Goal: Contribute content: Add original content to the website for others to see

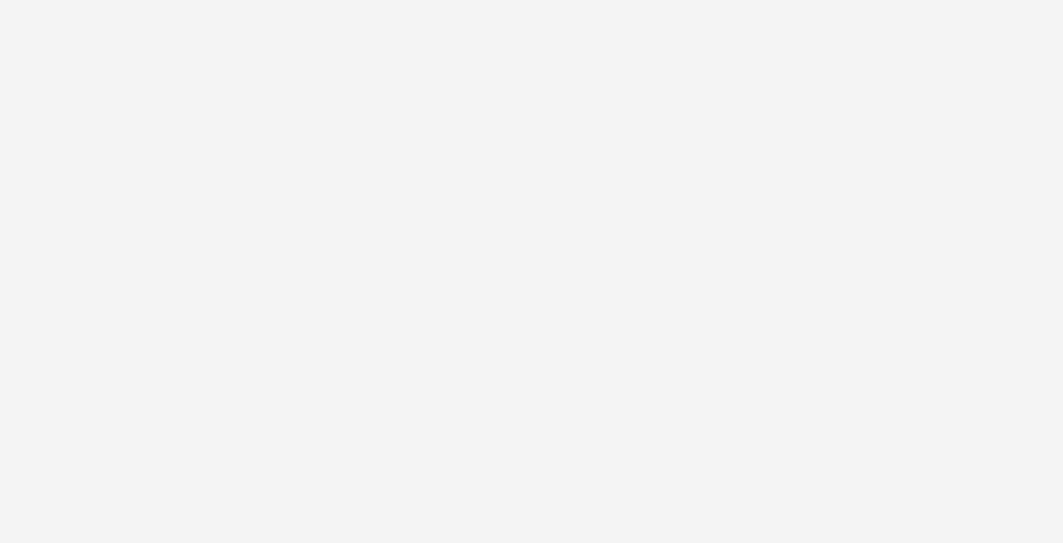
select select "491a0746-e20e-4106-832b-22d0456ef05d"
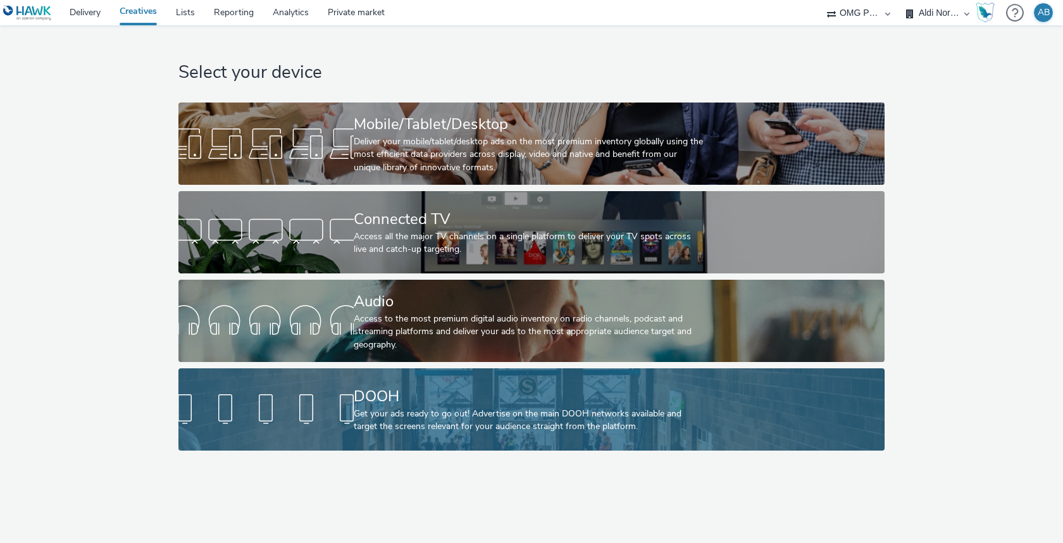
click at [476, 405] on div "DOOH" at bounding box center [529, 396] width 350 height 22
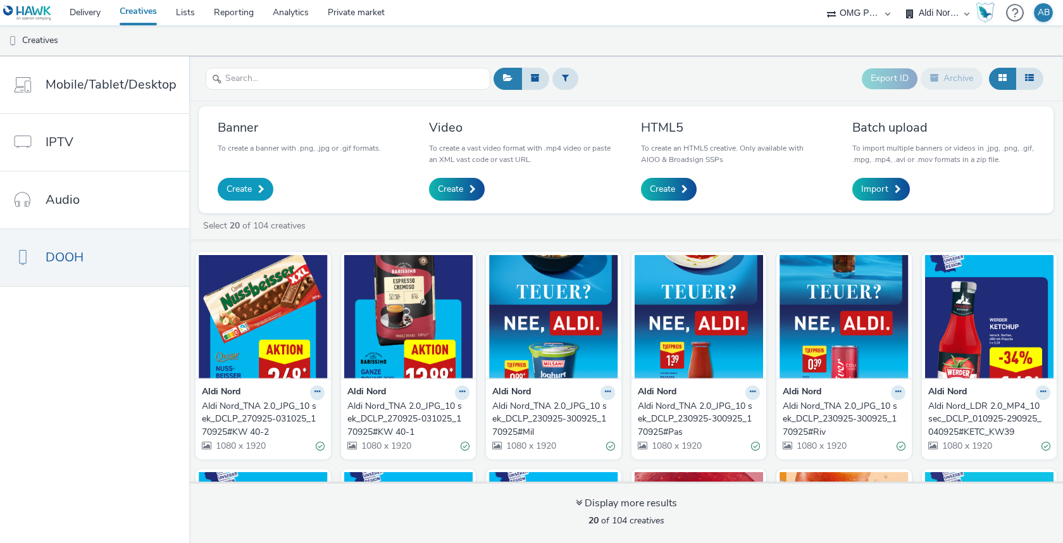
click at [238, 190] on span "Create" at bounding box center [238, 189] width 25 height 13
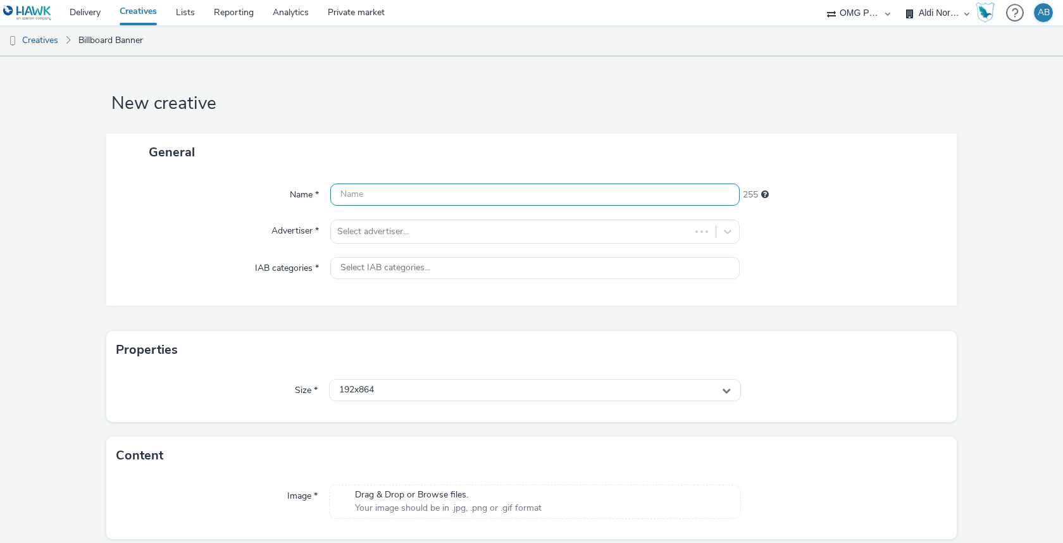
click at [391, 194] on input "text" at bounding box center [534, 194] width 409 height 22
paste input "ALDI Süd_Acker Cent_JPEG_10 sek_DCLP_290925-121025_250925#München"
type input "ALDI Süd_Acker Cent_JPEG_10 sek_DCLP_290925-121025_250925#München"
click at [553, 320] on div "General Name * ALDI Süd_Acker Cent_JPEG_10 sek_DCLP_290925-121025_250925#Münche…" at bounding box center [531, 232] width 850 height 198
click at [437, 229] on div at bounding box center [523, 231] width 372 height 15
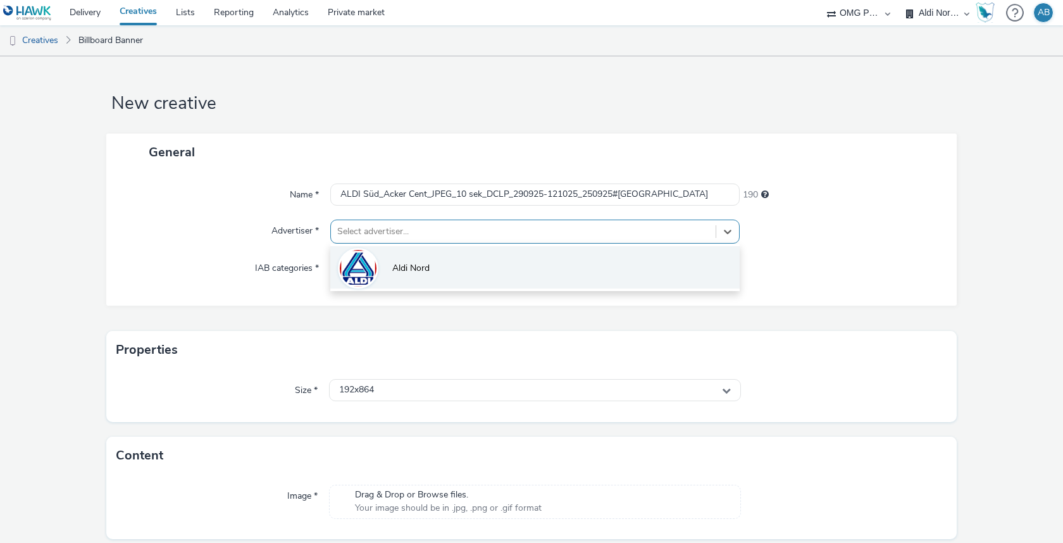
click at [436, 271] on li "Aldi Nord" at bounding box center [534, 267] width 409 height 42
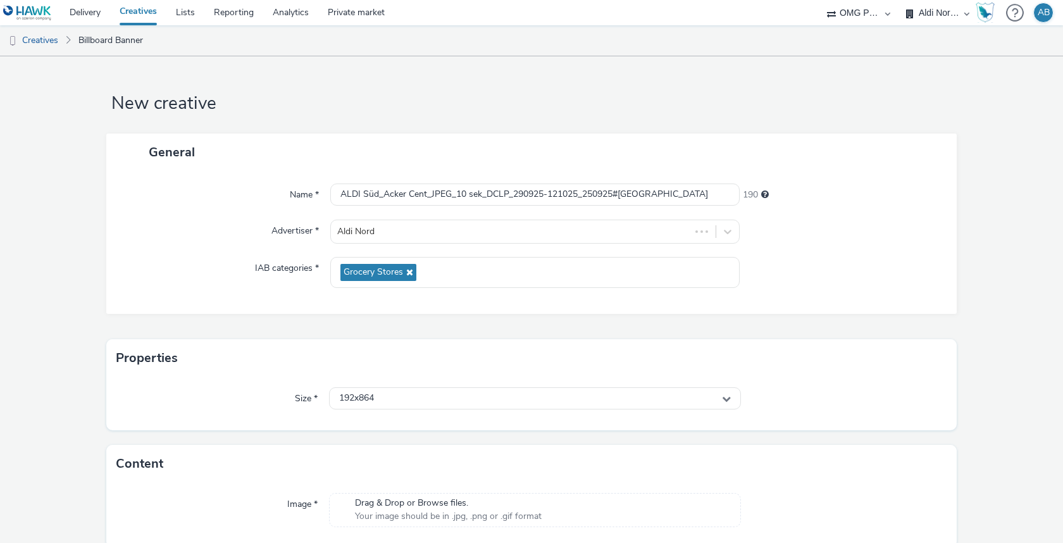
click at [457, 317] on div "General Name * ALDI Süd_Acker Cent_JPEG_10 sek_DCLP_290925-121025_250925#Münche…" at bounding box center [531, 236] width 850 height 206
click at [407, 388] on div "192x864" at bounding box center [535, 398] width 412 height 22
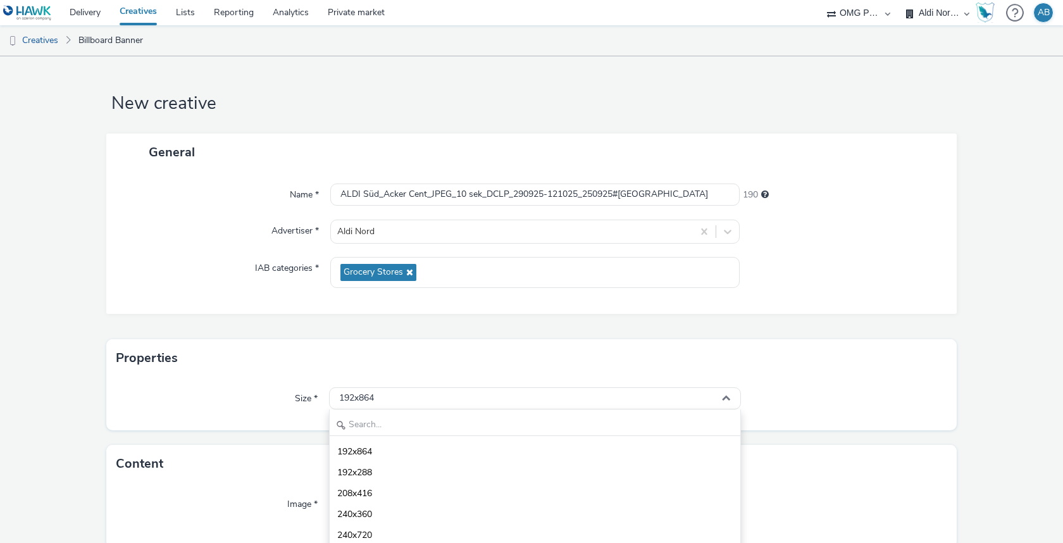
click at [409, 439] on div "192x864 192x288 208x416 240x360 240x720 252x504 280x420 288x420 305x433 312x469…" at bounding box center [535, 488] width 412 height 158
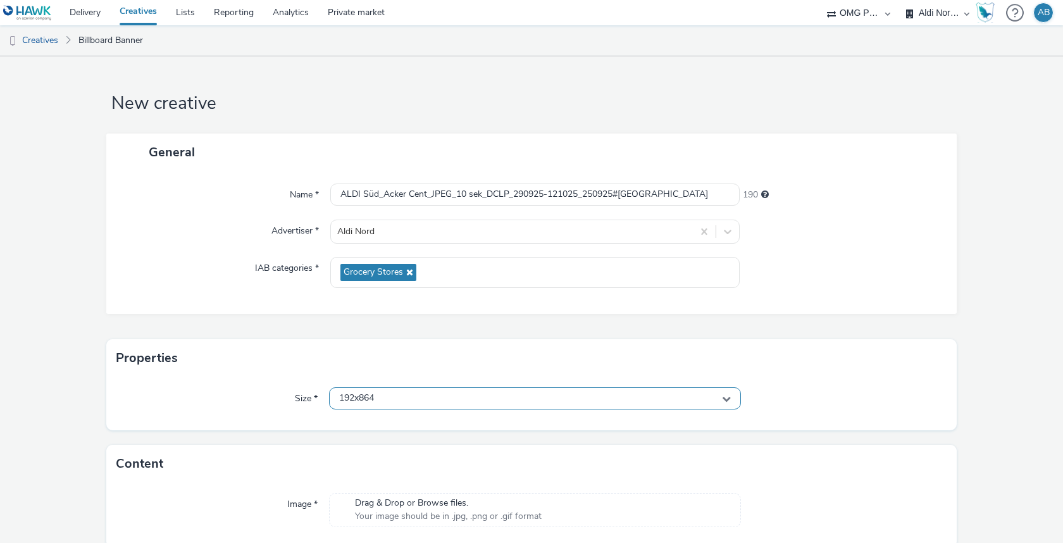
click at [417, 402] on div "192x864" at bounding box center [535, 398] width 412 height 22
click at [405, 426] on input "text" at bounding box center [535, 425] width 410 height 22
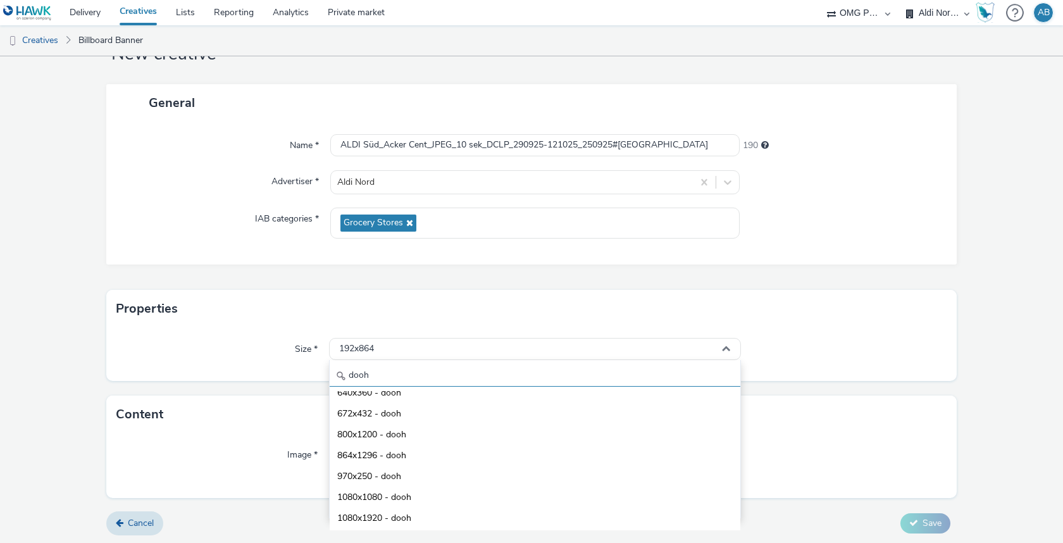
scroll to position [111, 0]
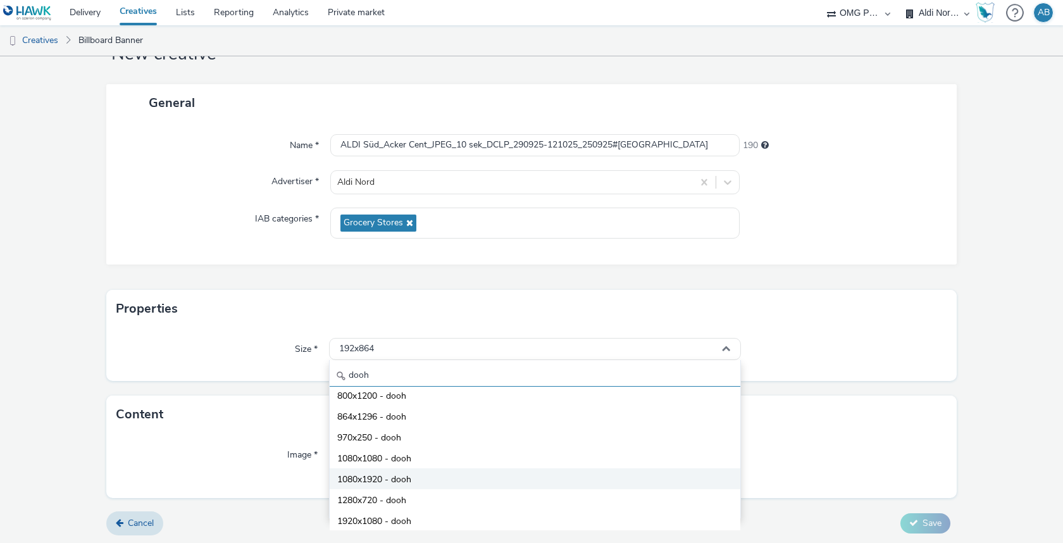
type input "dooh"
click at [409, 478] on span "1080x1920 - dooh" at bounding box center [374, 479] width 74 height 13
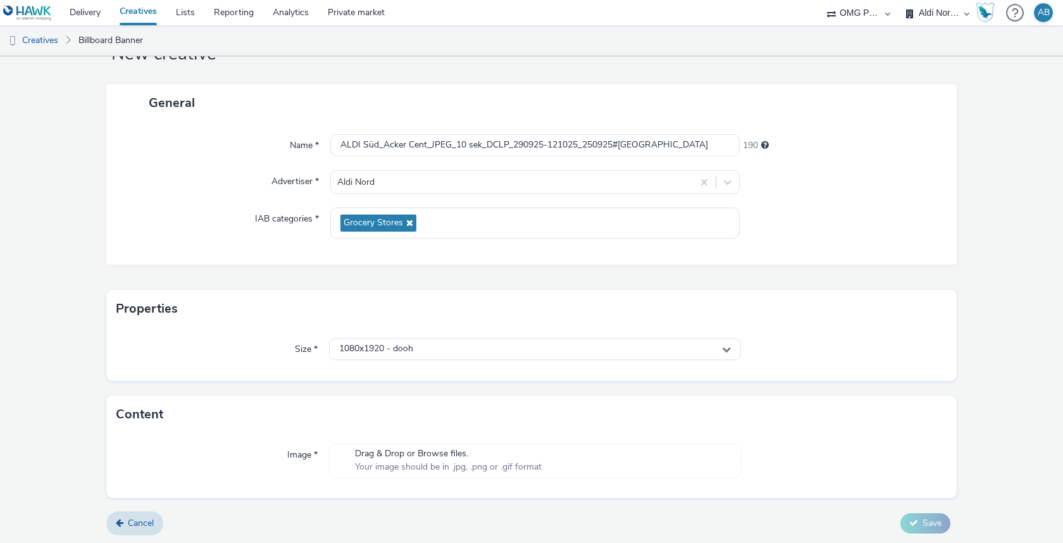
click at [999, 267] on form "New creative General Name * ALDI Süd_Acker Cent_JPEG_10 sek_DCLP_290925-121025_…" at bounding box center [531, 276] width 1063 height 538
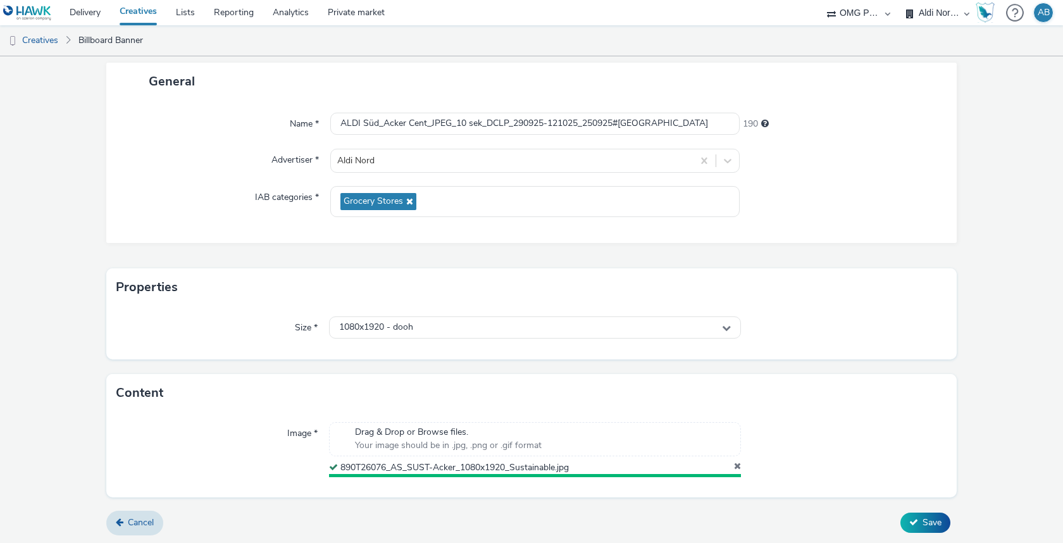
scroll to position [68, 0]
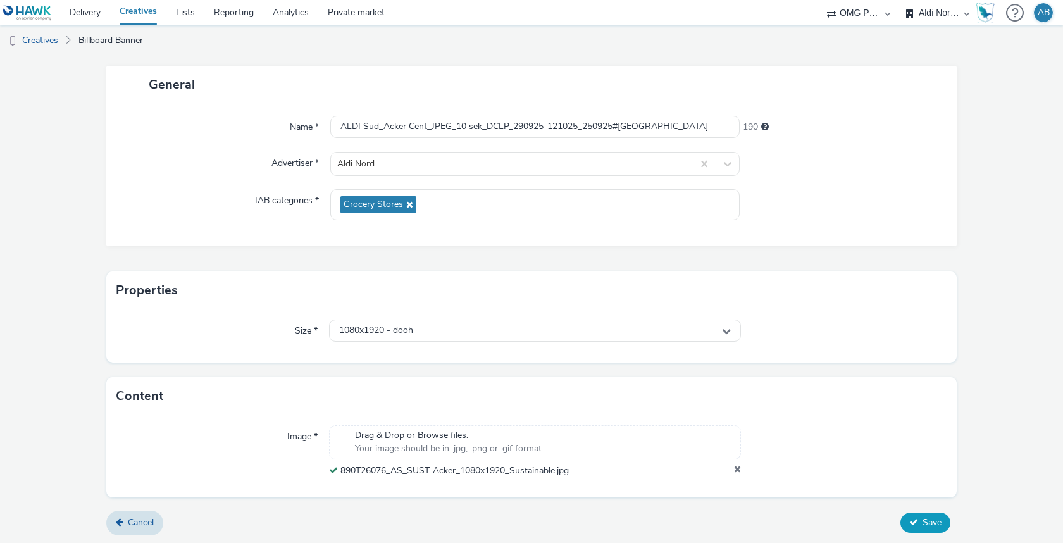
click at [920, 517] on button "Save" at bounding box center [925, 522] width 50 height 20
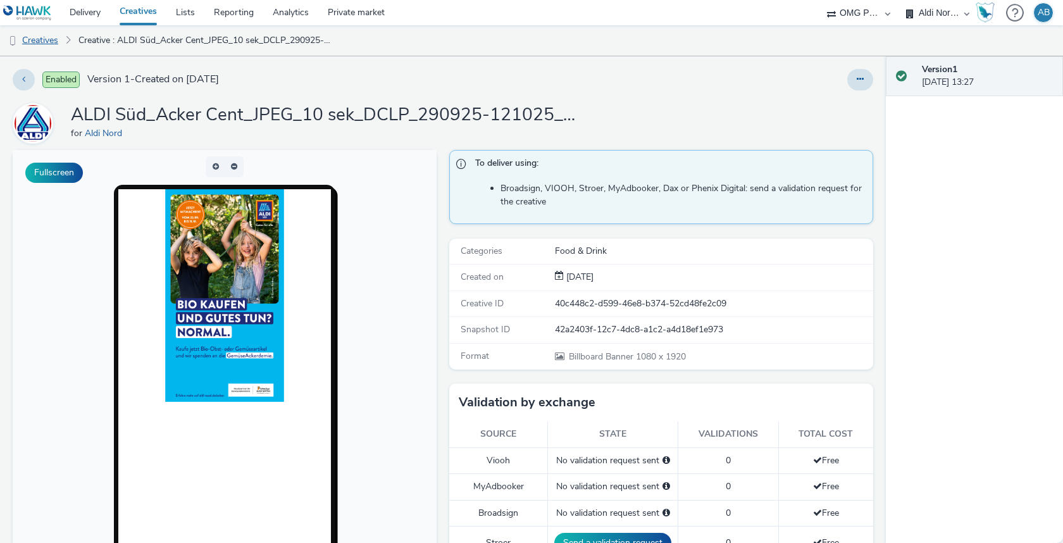
click at [53, 41] on link "Creatives" at bounding box center [32, 40] width 65 height 30
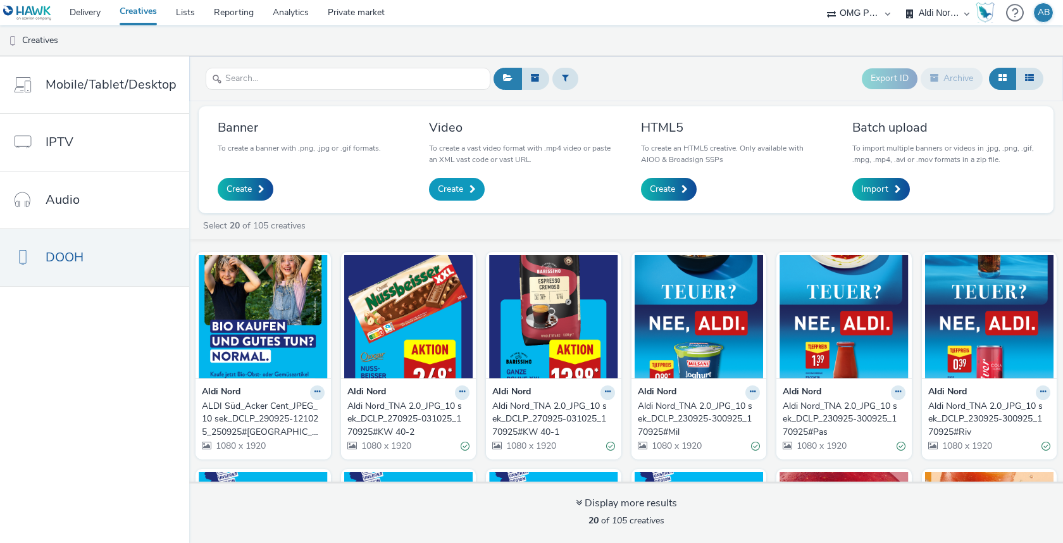
click at [451, 188] on span "Create" at bounding box center [450, 189] width 25 height 13
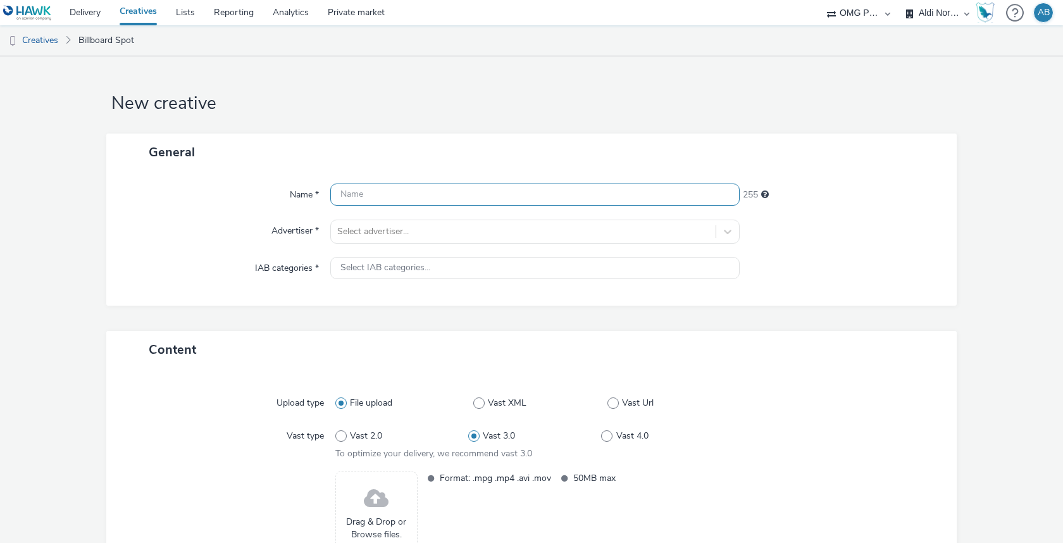
click at [451, 188] on input "text" at bounding box center [534, 194] width 409 height 22
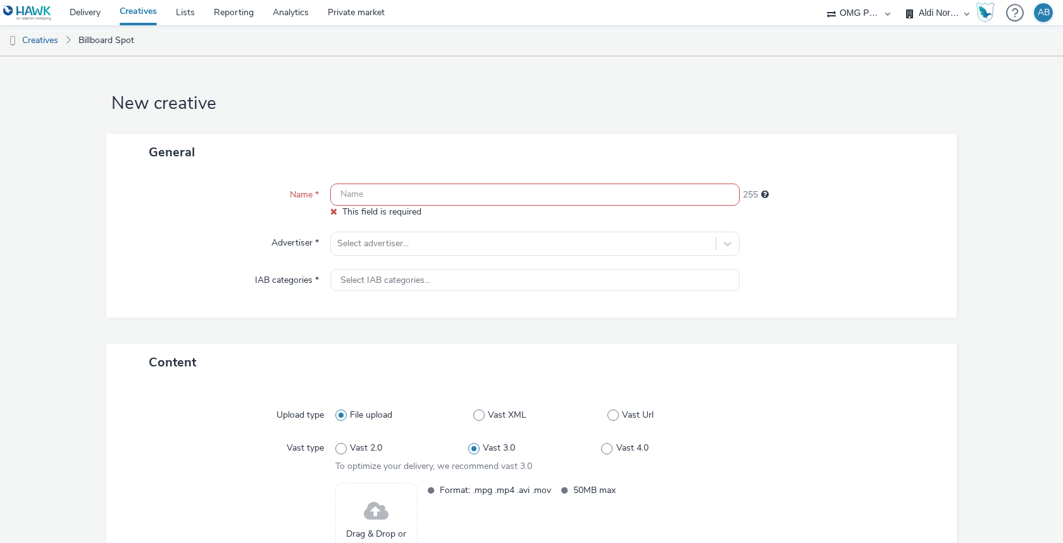
click at [395, 192] on input "text" at bounding box center [534, 194] width 409 height 22
paste input "ALDI Süd_Acker Cent_MP4_10 sek_DCLP_290925-121025_250925"
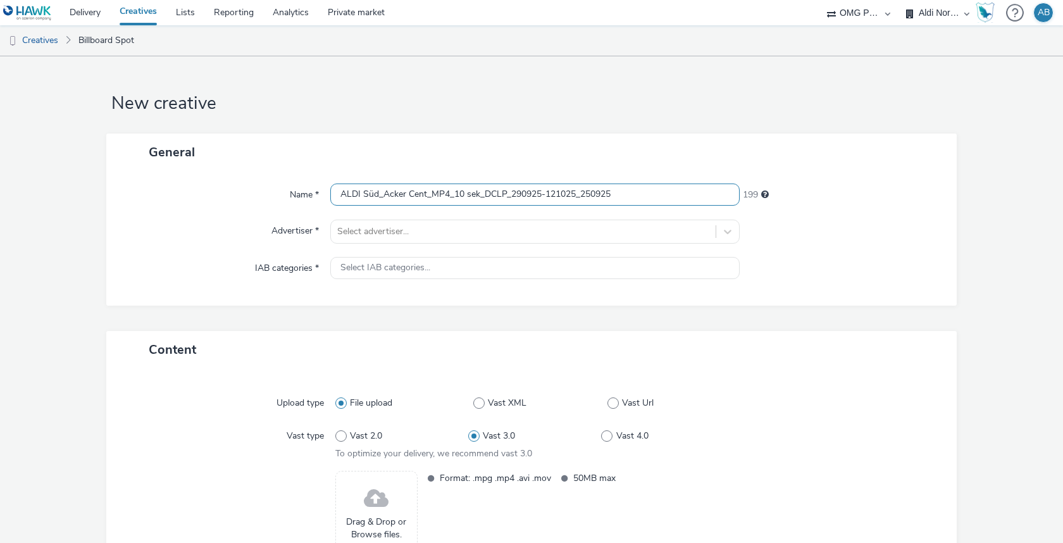
type input "ALDI Süd_Acker Cent_MP4_10 sek_DCLP_290925-121025_250925"
click at [441, 244] on div "Name * ALDI Süd_Acker Cent_MP4_10 sek_DCLP_290925-121025_250925 199 Advertiser …" at bounding box center [531, 238] width 850 height 135
click at [429, 237] on div at bounding box center [523, 231] width 372 height 15
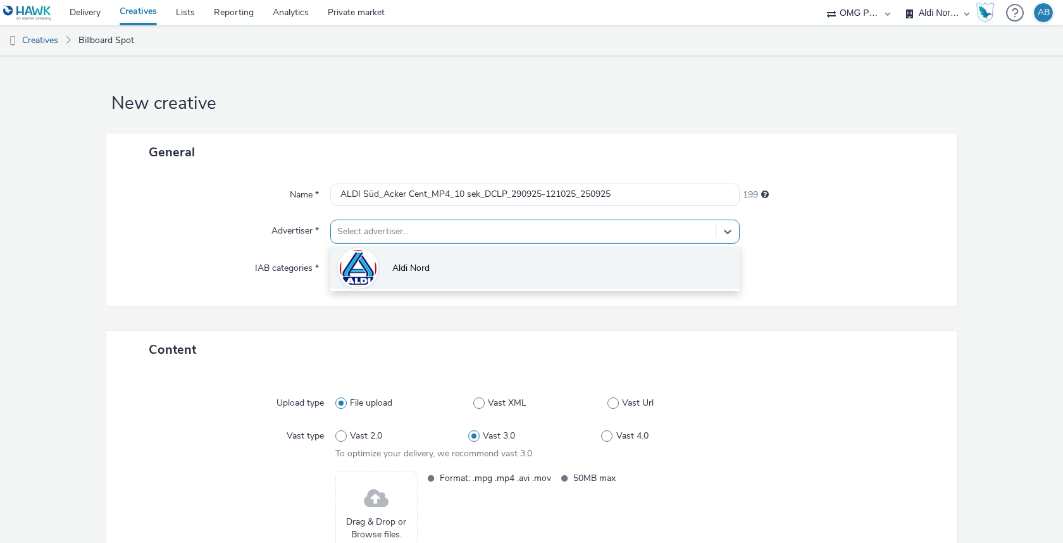
click at [424, 276] on li "Aldi Nord" at bounding box center [534, 267] width 409 height 42
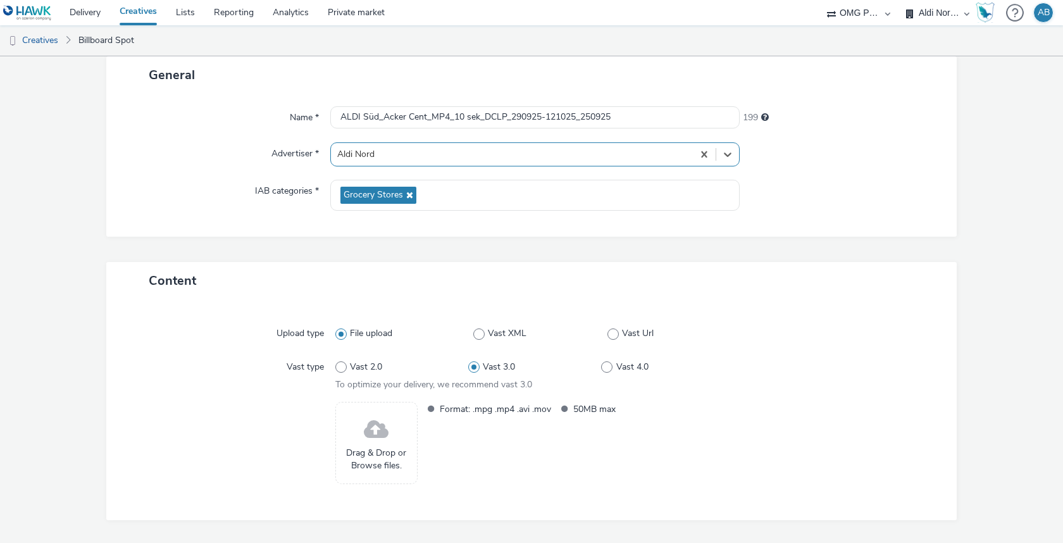
scroll to position [111, 0]
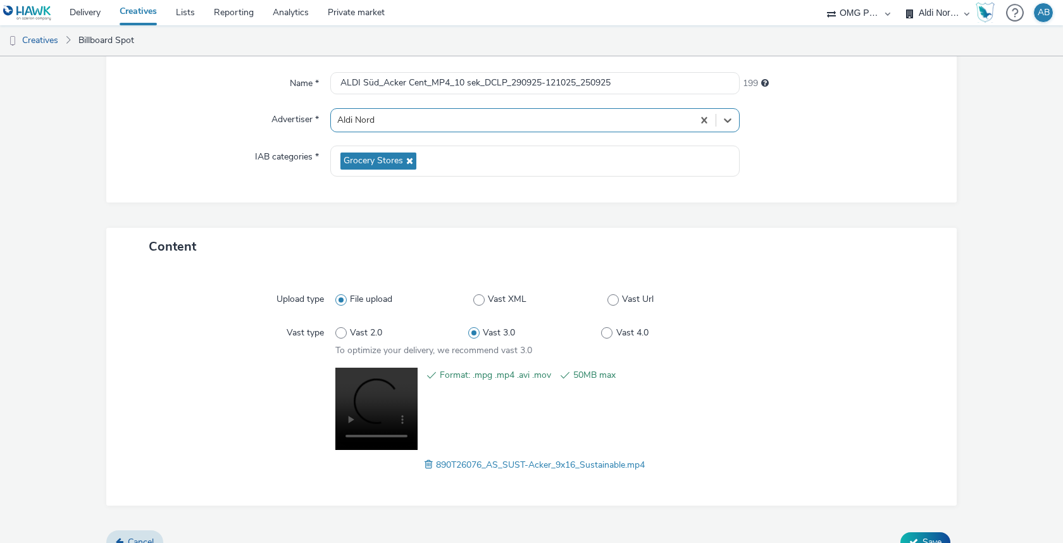
click at [598, 422] on div "Format: .mpg .mp4 .avi .mov 50MB max" at bounding box center [578, 410] width 314 height 86
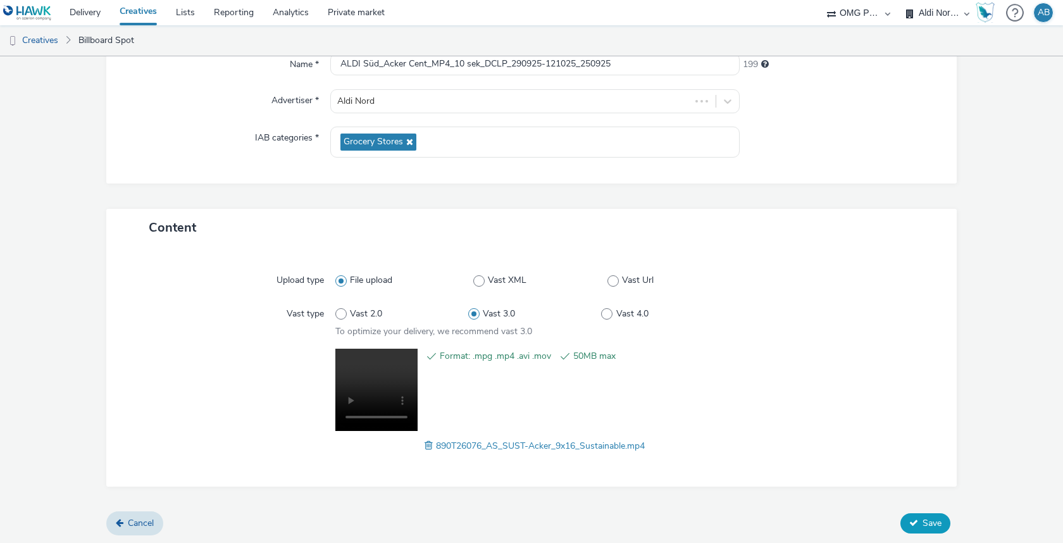
click at [930, 518] on span "Save" at bounding box center [931, 523] width 19 height 12
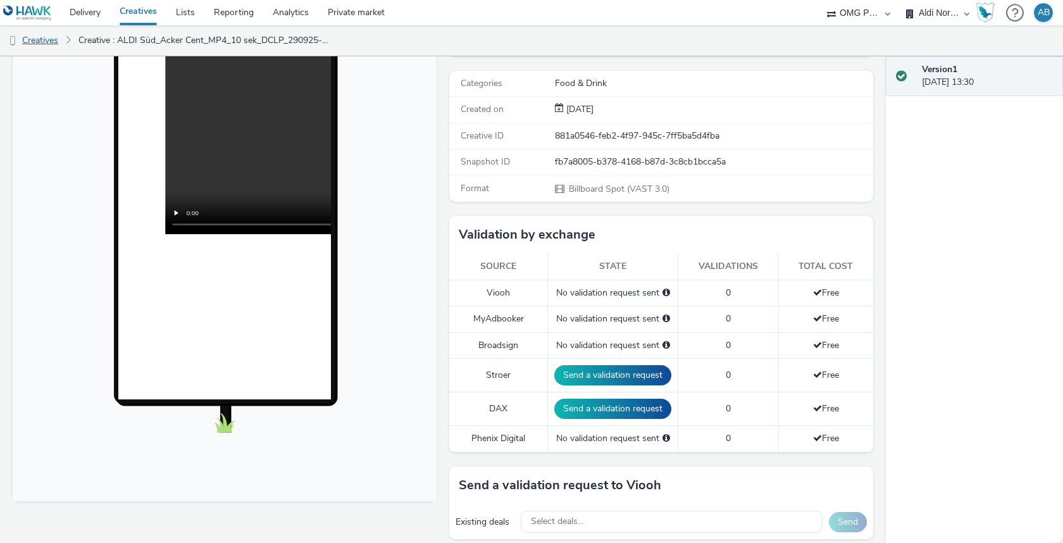
click at [40, 41] on link "Creatives" at bounding box center [32, 40] width 65 height 30
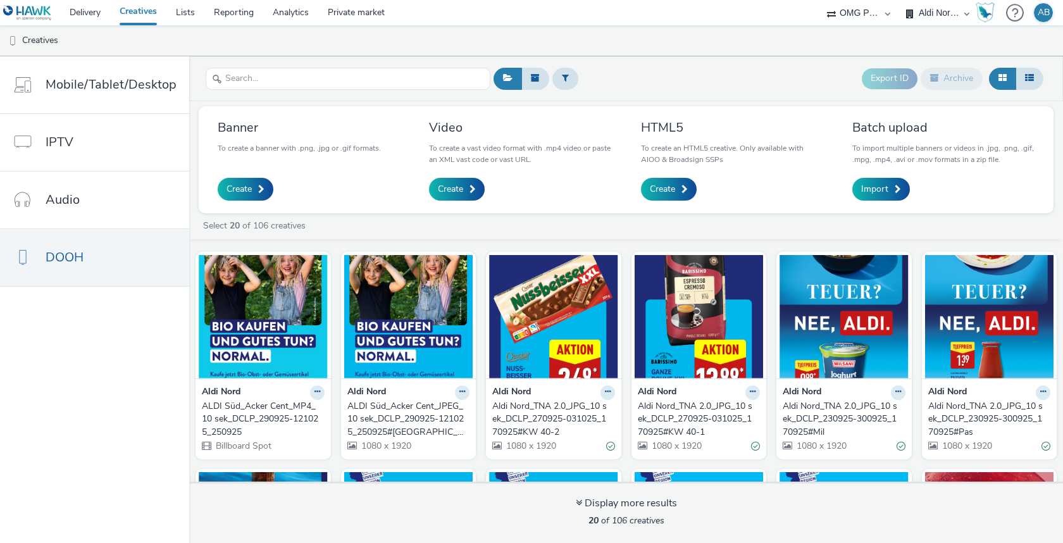
click at [413, 412] on div "ALDI Süd_Acker Cent_JPEG_10 sek_DCLP_290925-121025_250925#[GEOGRAPHIC_DATA]" at bounding box center [406, 419] width 118 height 39
click at [259, 404] on div "ALDI Süd_Acker Cent_MP4_10 sek_DCLP_290925-121025_250925" at bounding box center [261, 419] width 118 height 39
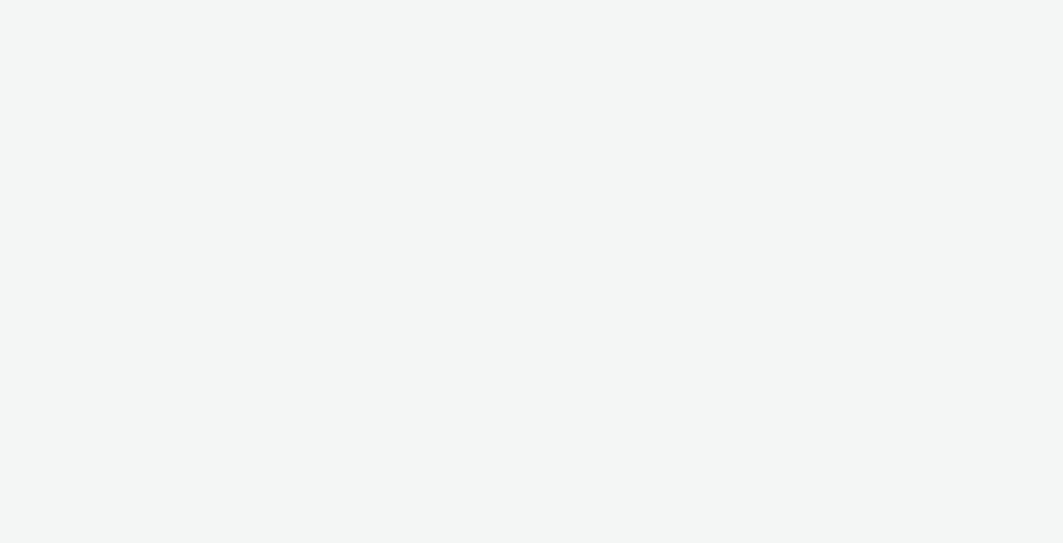
select select "491a0746-e20e-4106-832b-22d0456ef05d"
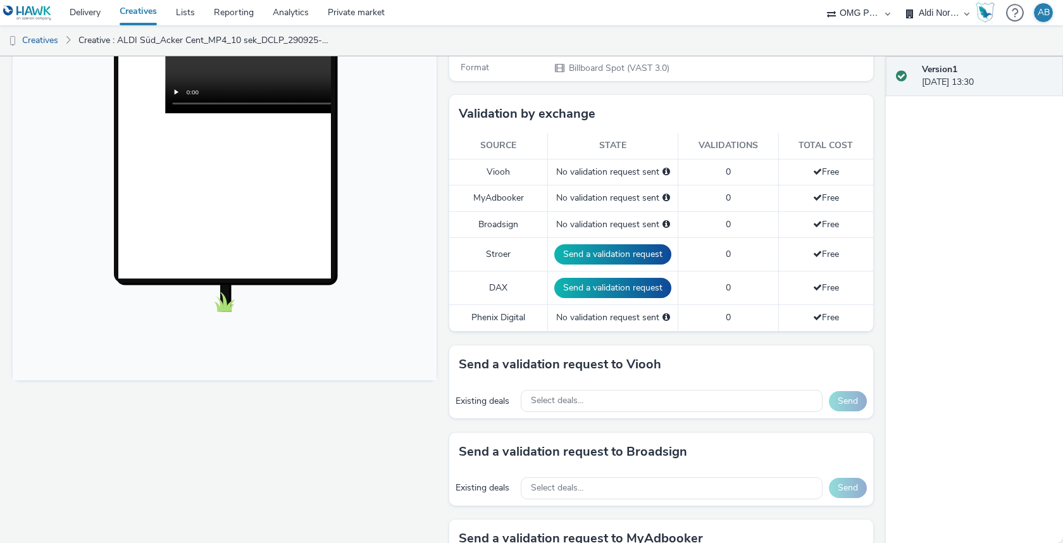
scroll to position [362, 0]
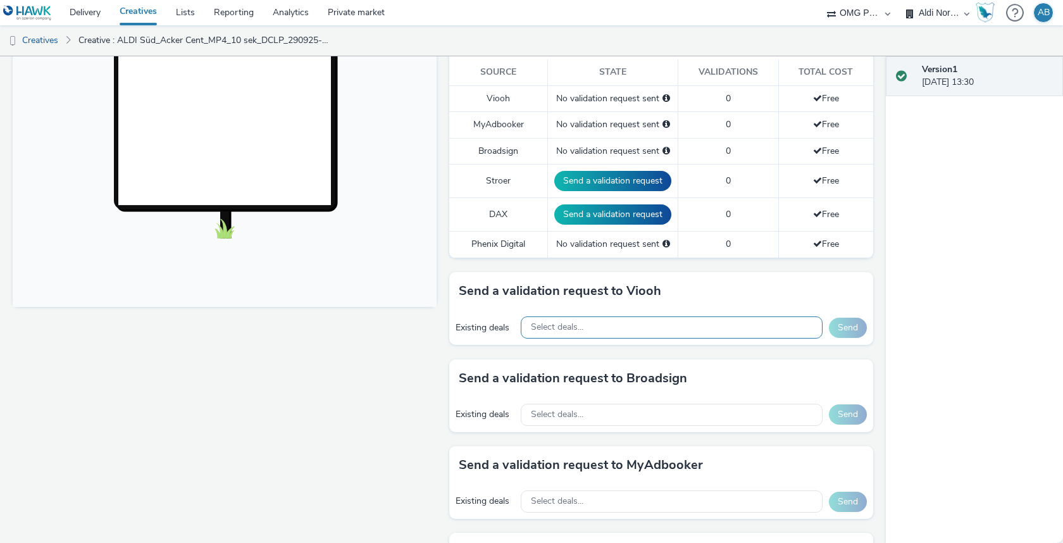
click at [584, 324] on div "Select deals..." at bounding box center [672, 327] width 302 height 22
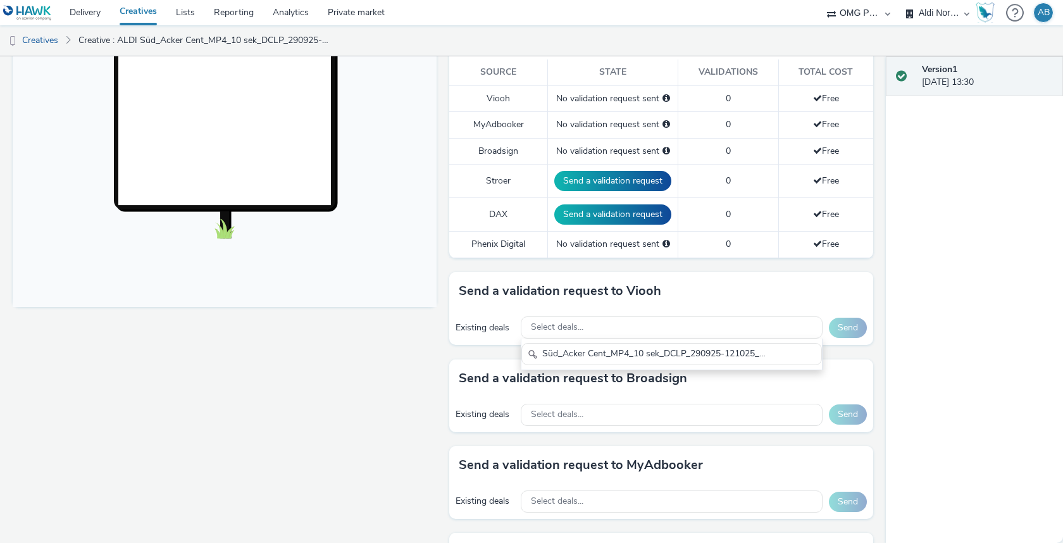
type input "ALDI Süd_Acker Cent_MP4_10 sek_DCLP_290925-121025_250925"
click at [839, 347] on div "Send a validation request to Viooh Existing deals Select deals... ALDI Süd_Acke…" at bounding box center [661, 315] width 424 height 87
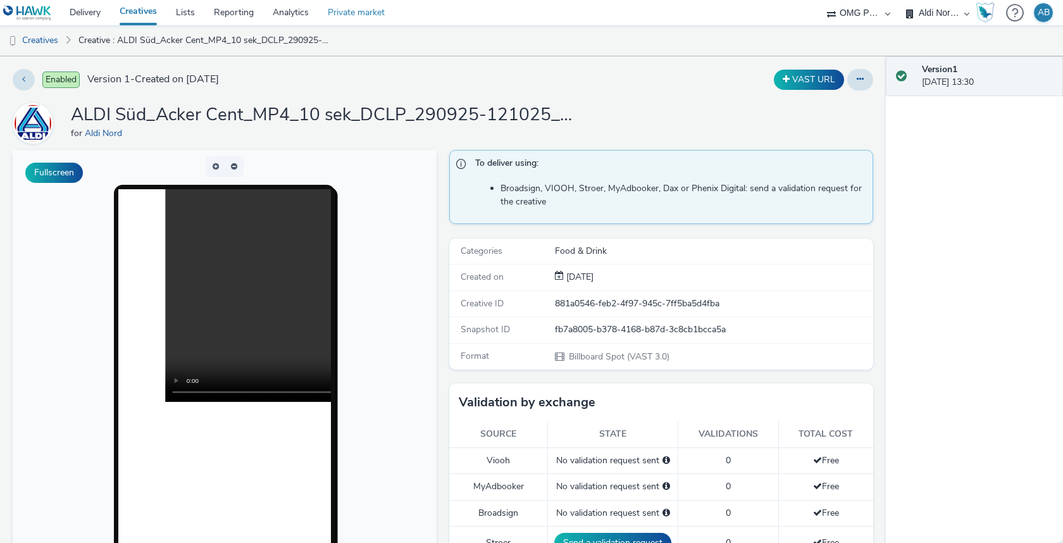
click at [360, 12] on link "Private market" at bounding box center [356, 12] width 76 height 25
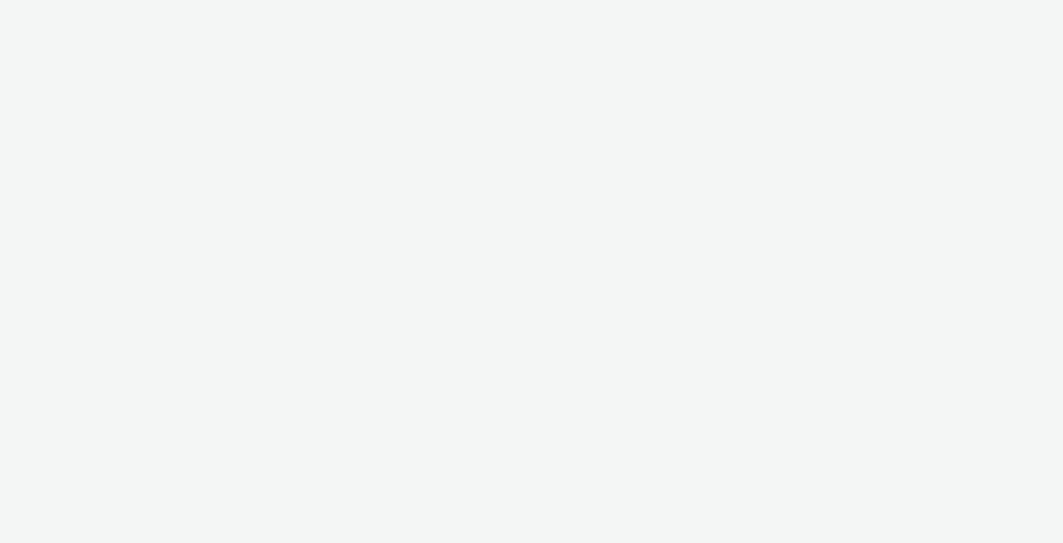
select select "491a0746-e20e-4106-832b-22d0456ef05d"
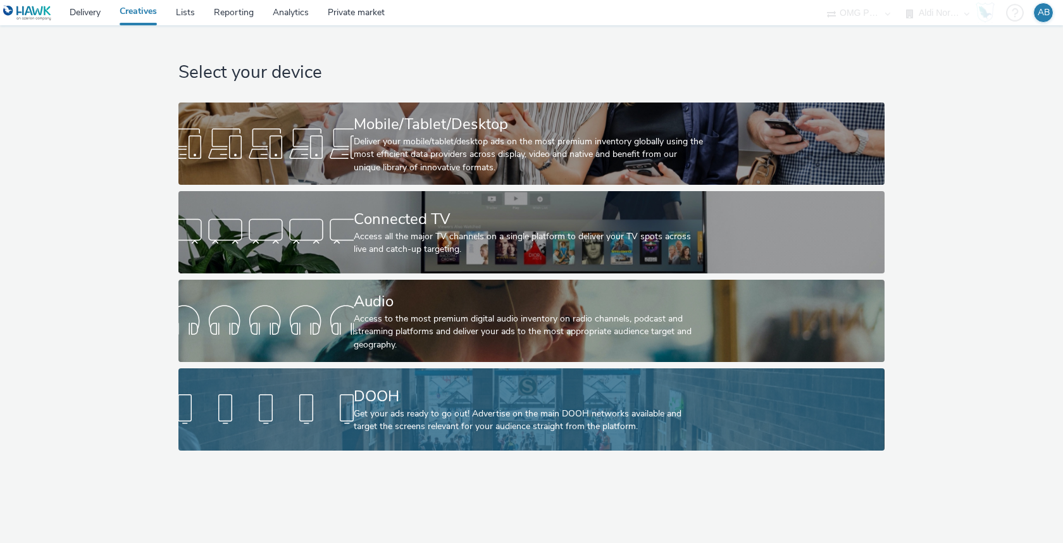
click at [452, 422] on div "Get your ads ready to go out! Advertise on the main DOOH networks available and…" at bounding box center [529, 420] width 350 height 26
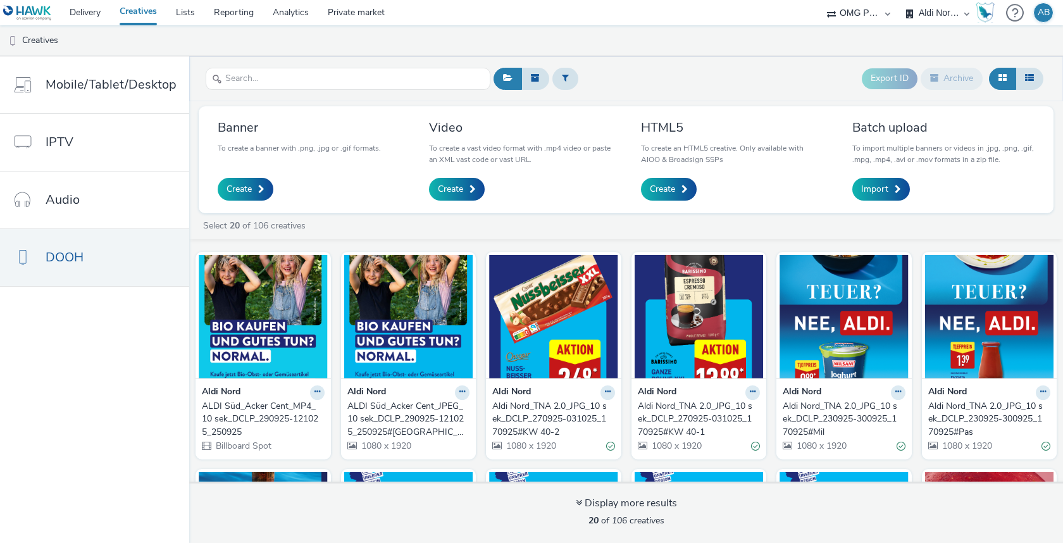
click at [888, 17] on div "OMG Programmatic" at bounding box center [858, 12] width 76 height 25
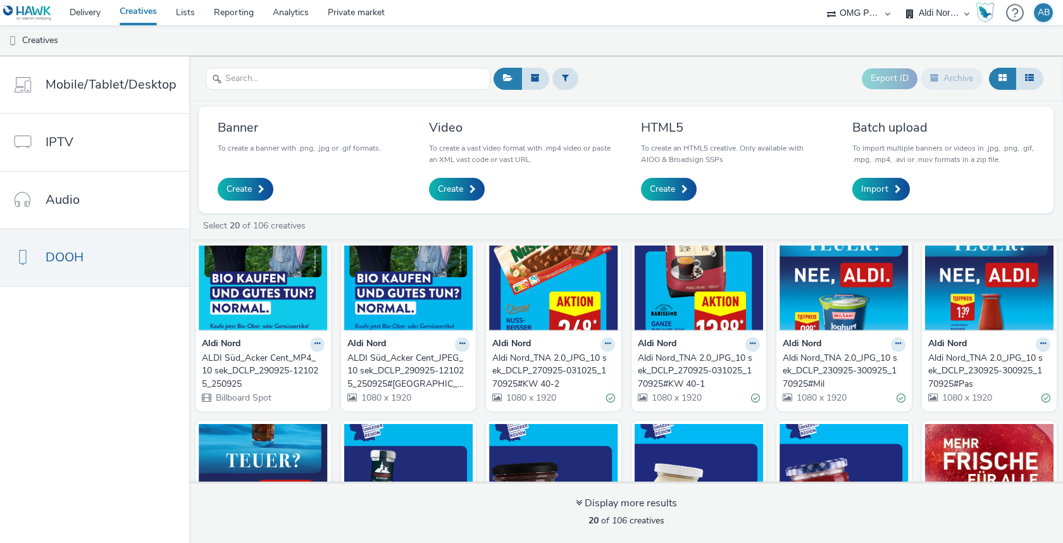
scroll to position [65, 0]
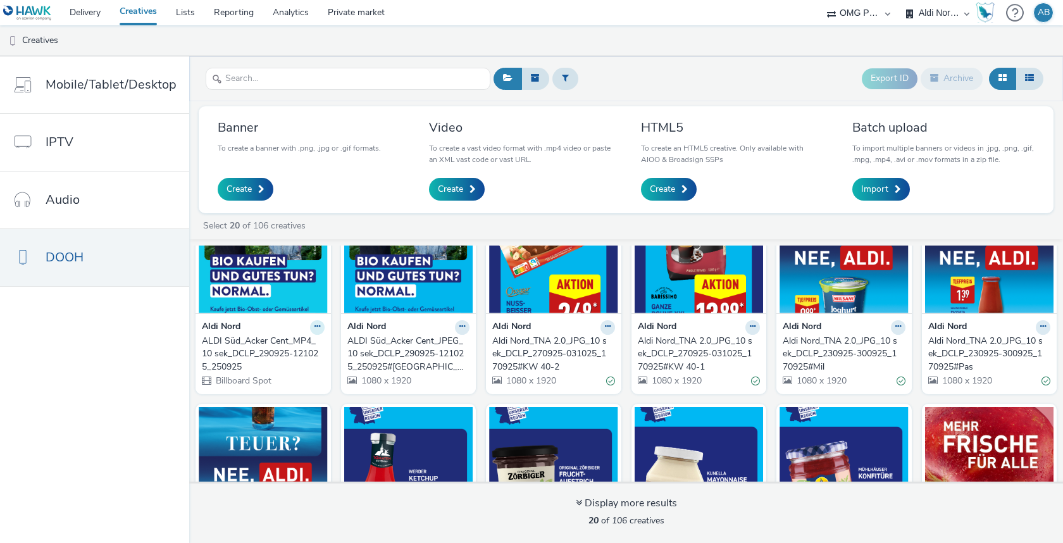
click at [314, 323] on icon at bounding box center [317, 327] width 6 height 8
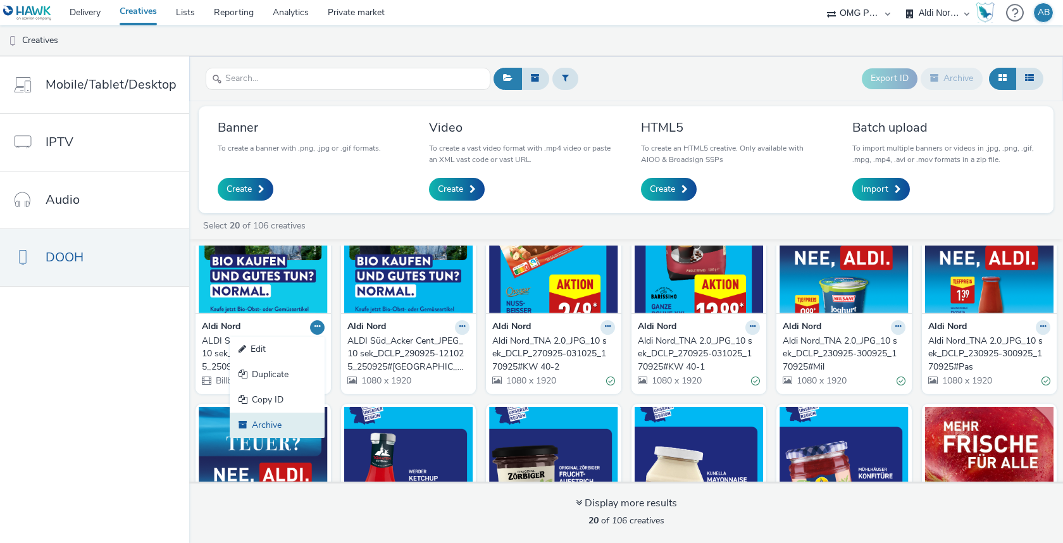
click at [273, 428] on link "Archive" at bounding box center [277, 424] width 95 height 25
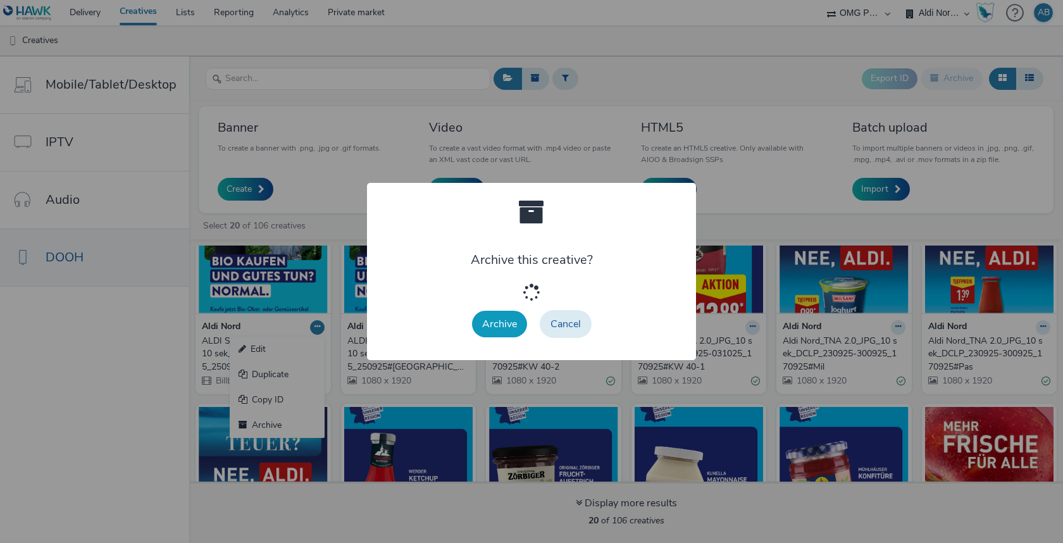
click at [499, 324] on button "Archive" at bounding box center [499, 324] width 55 height 27
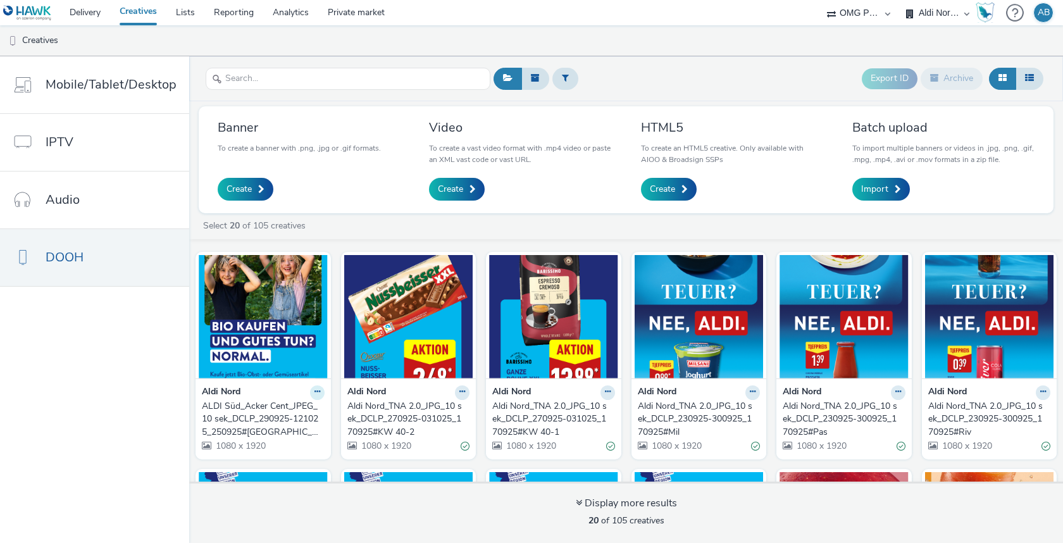
click at [314, 393] on icon at bounding box center [317, 392] width 6 height 8
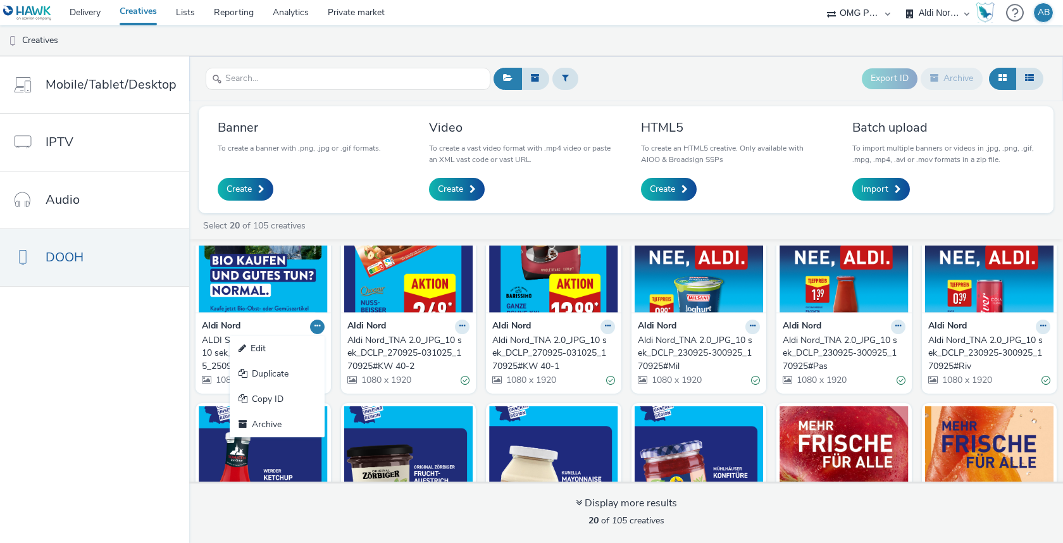
scroll to position [0, 0]
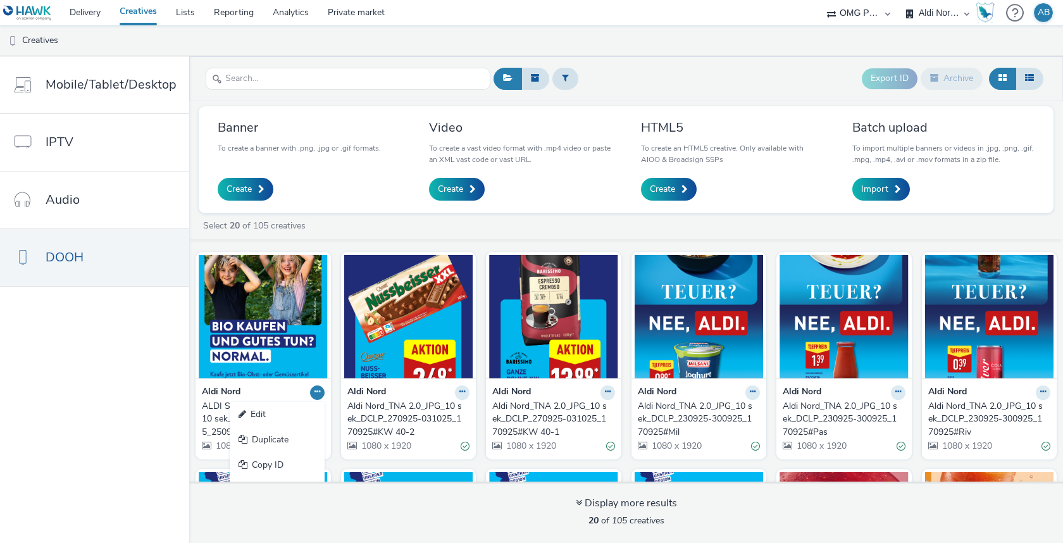
click at [314, 390] on icon at bounding box center [317, 392] width 6 height 8
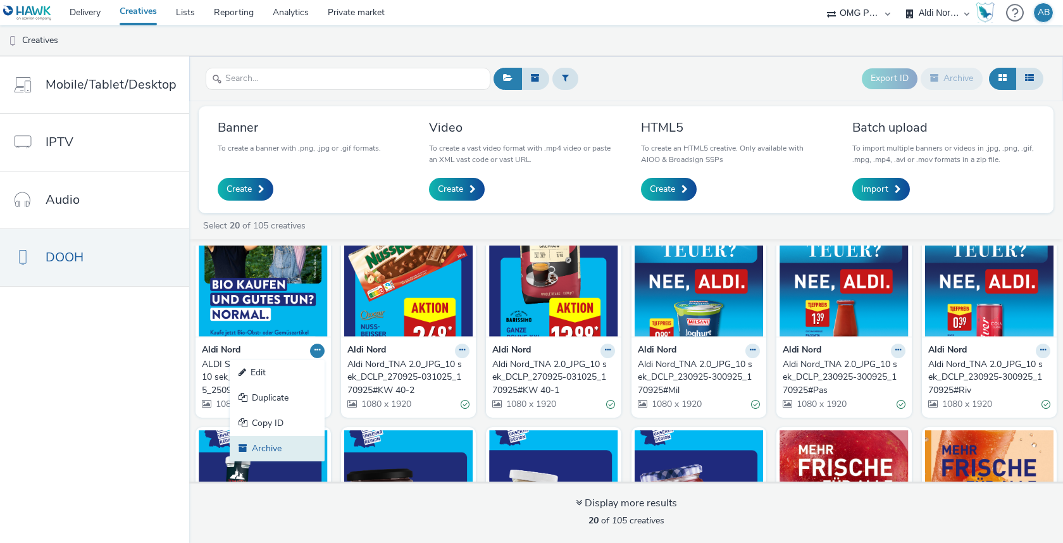
click at [271, 445] on link "Archive" at bounding box center [277, 448] width 95 height 25
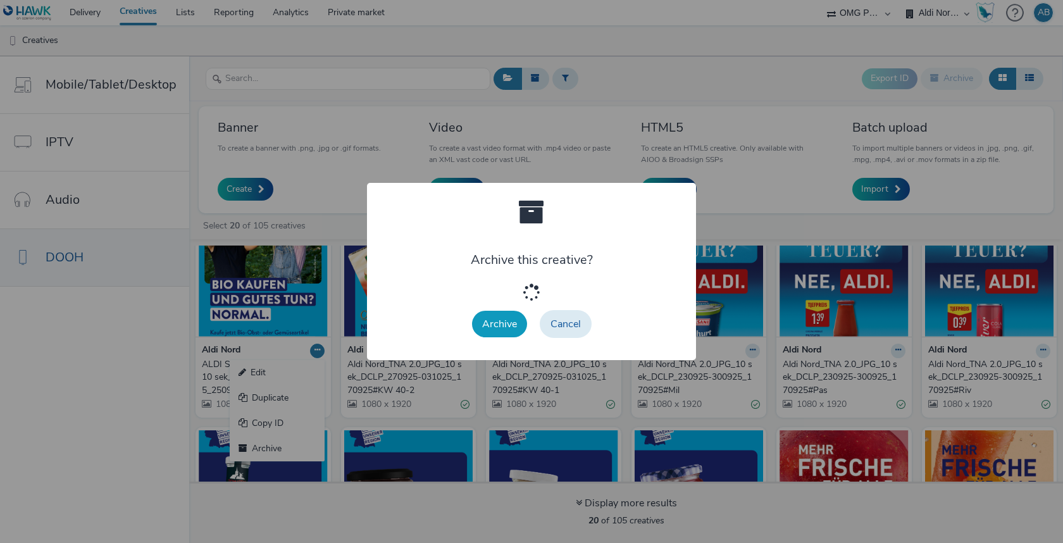
click at [490, 317] on button "Archive" at bounding box center [499, 324] width 55 height 27
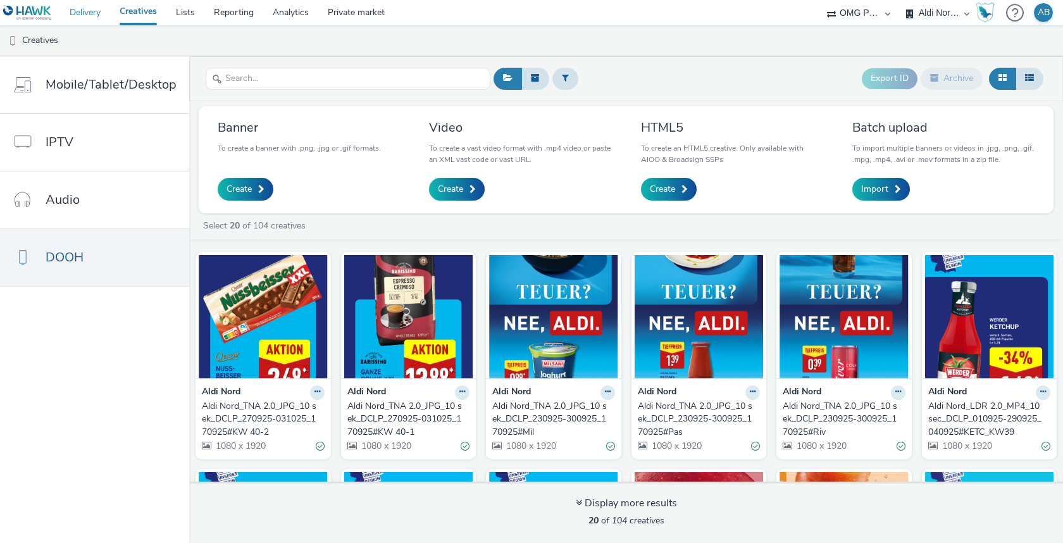
click at [85, 16] on link "Delivery" at bounding box center [85, 12] width 50 height 25
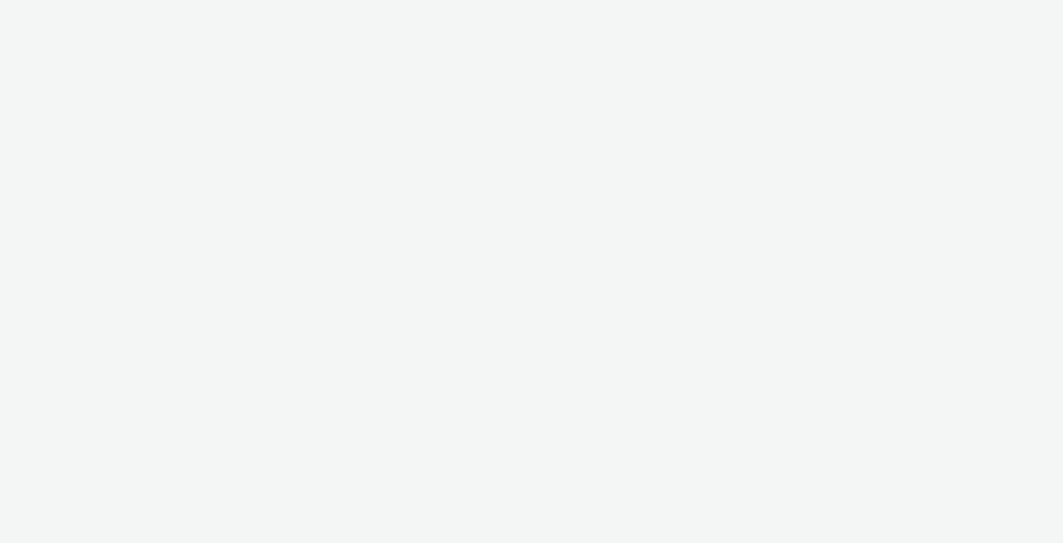
select select "6a9f09a4-7b7b-40b3-8e71-12b2a2313ff3"
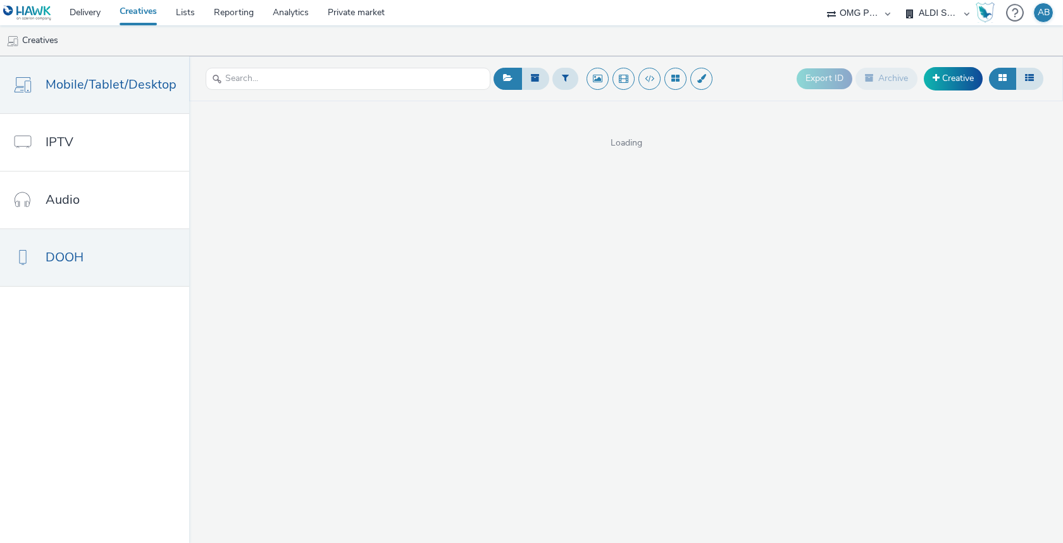
click at [108, 264] on link "DOOH" at bounding box center [94, 257] width 189 height 57
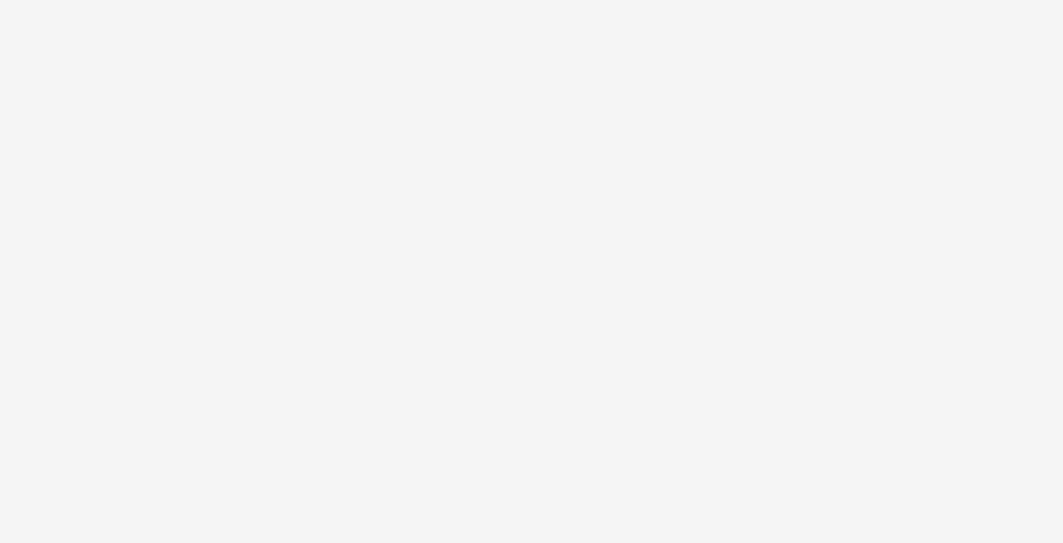
select select "6a9f09a4-7b7b-40b3-8e71-12b2a2313ff3"
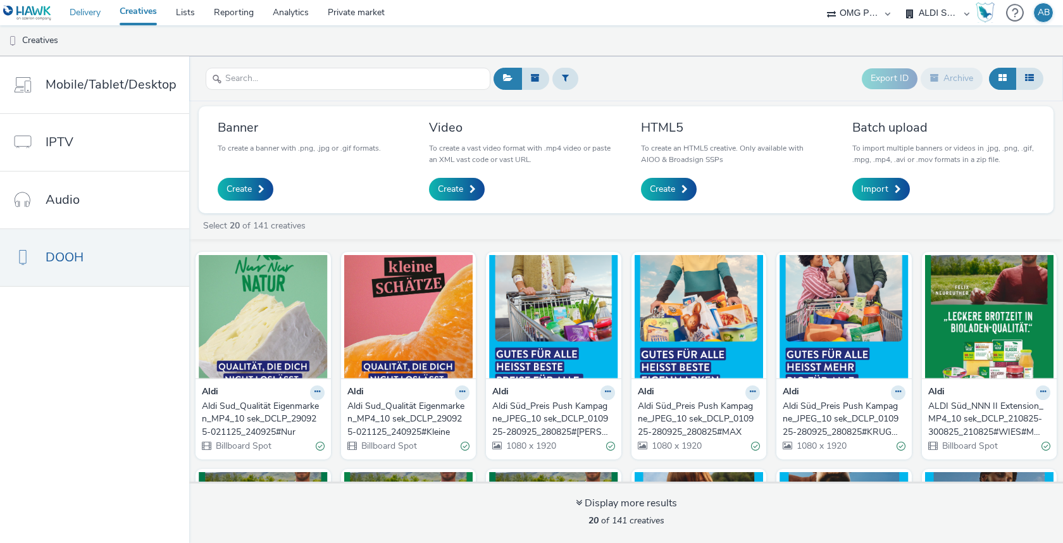
click at [76, 16] on link "Delivery" at bounding box center [85, 12] width 50 height 25
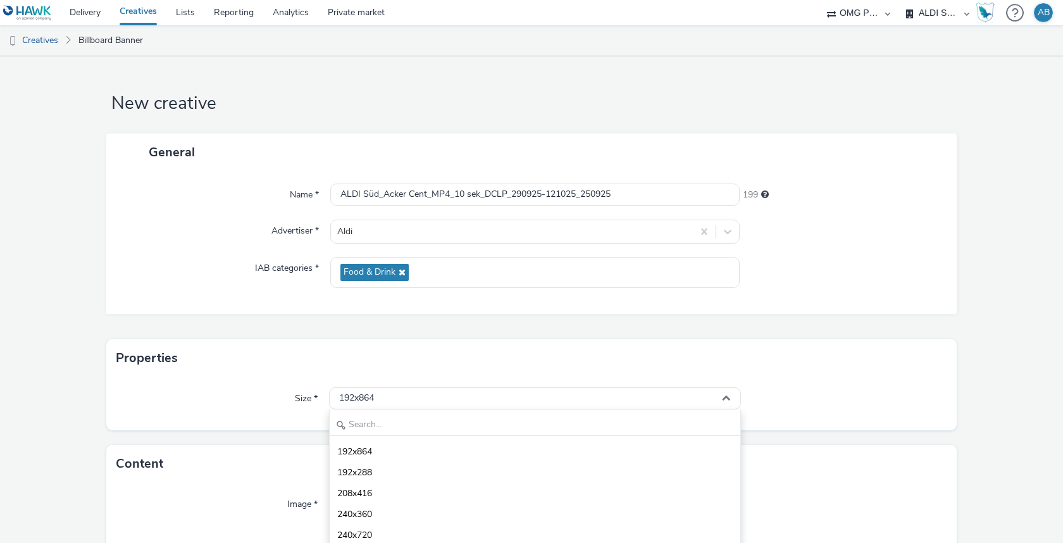
select select "6a9f09a4-7b7b-40b3-8e71-12b2a2313ff3"
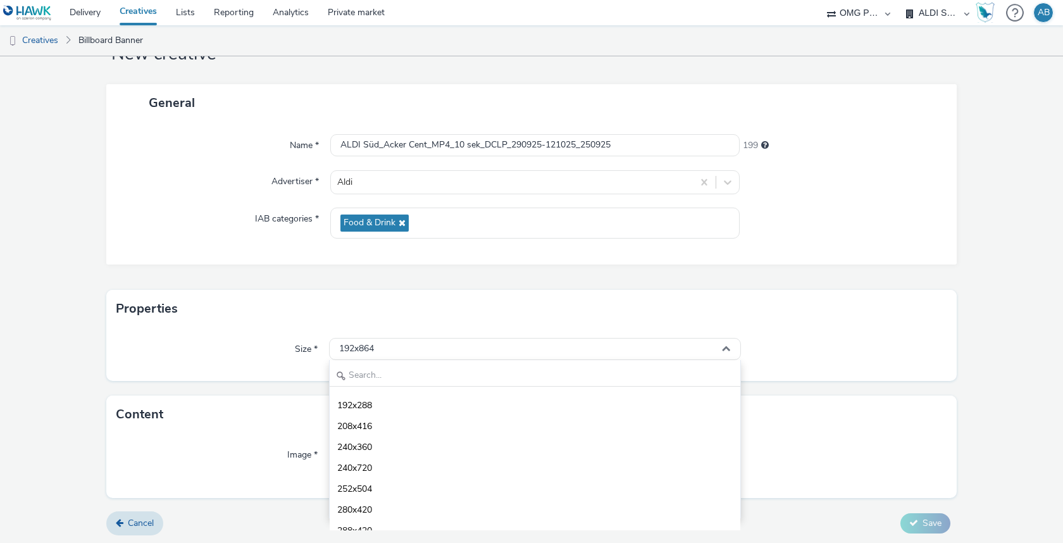
scroll to position [33, 0]
click at [429, 370] on input "text" at bounding box center [535, 375] width 410 height 22
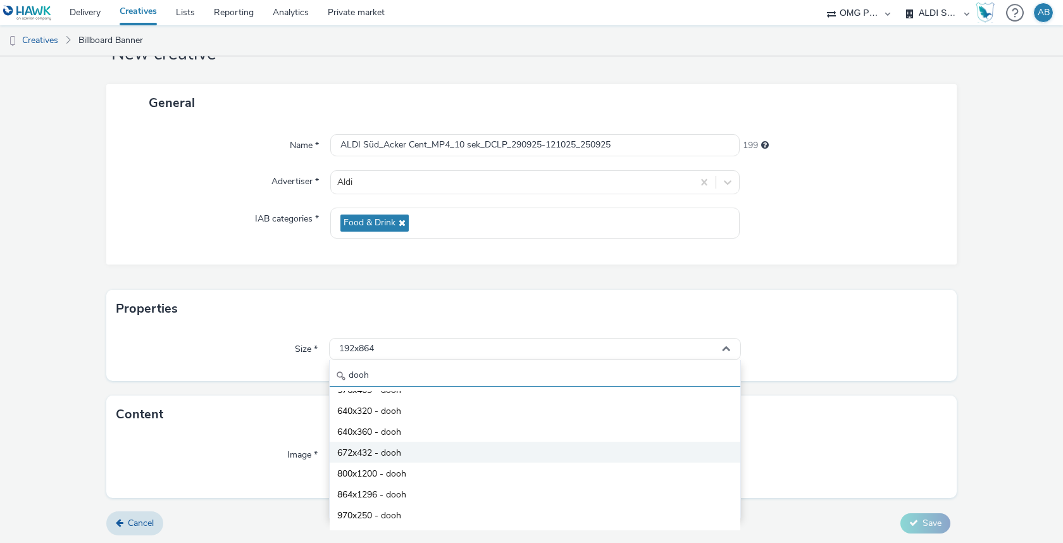
scroll to position [111, 0]
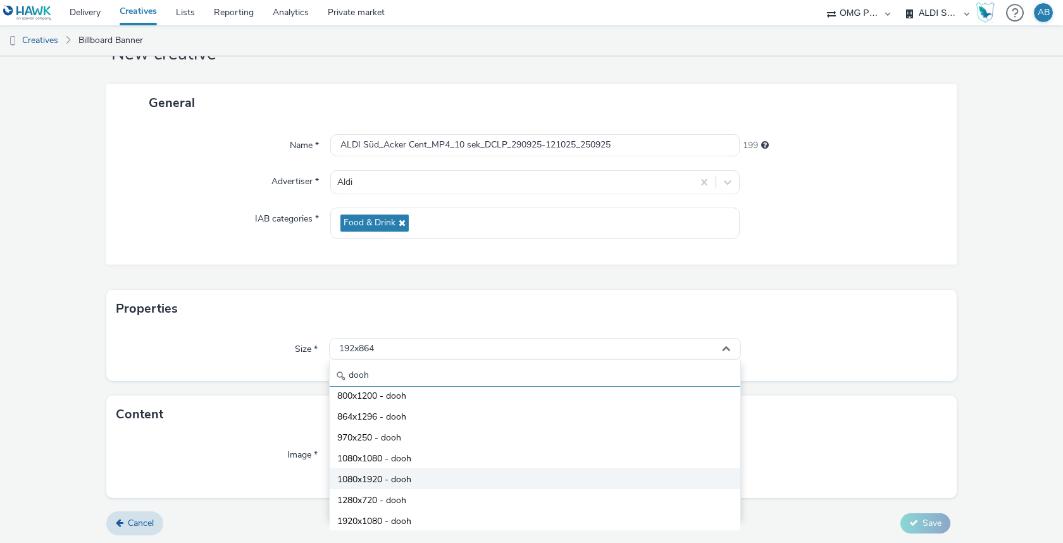
type input "dooh"
click at [433, 474] on li "1080x1920 - dooh" at bounding box center [535, 478] width 410 height 21
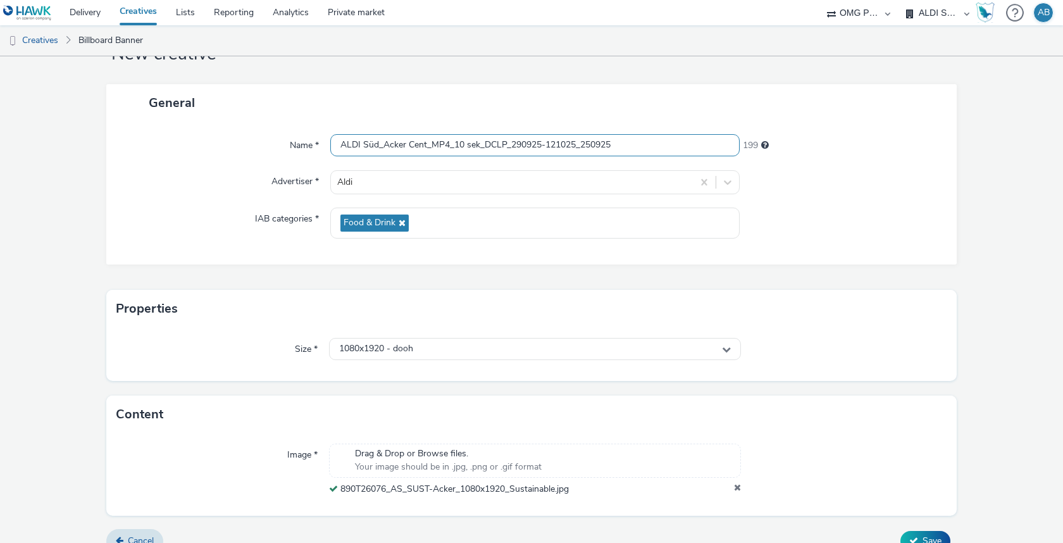
click at [431, 148] on input "ALDI Süd_Acker Cent_MP4_10 sek_DCLP_290925-121025_250925" at bounding box center [534, 145] width 409 height 22
paste input "JPEG_10 sek_DCLP_290925-121025_250925#München"
type input "ALDI Süd_Acker Cent_JPEG_10 sek_DCLP_290925-121025_250925#München"
click at [500, 290] on div "Properties" at bounding box center [531, 309] width 850 height 38
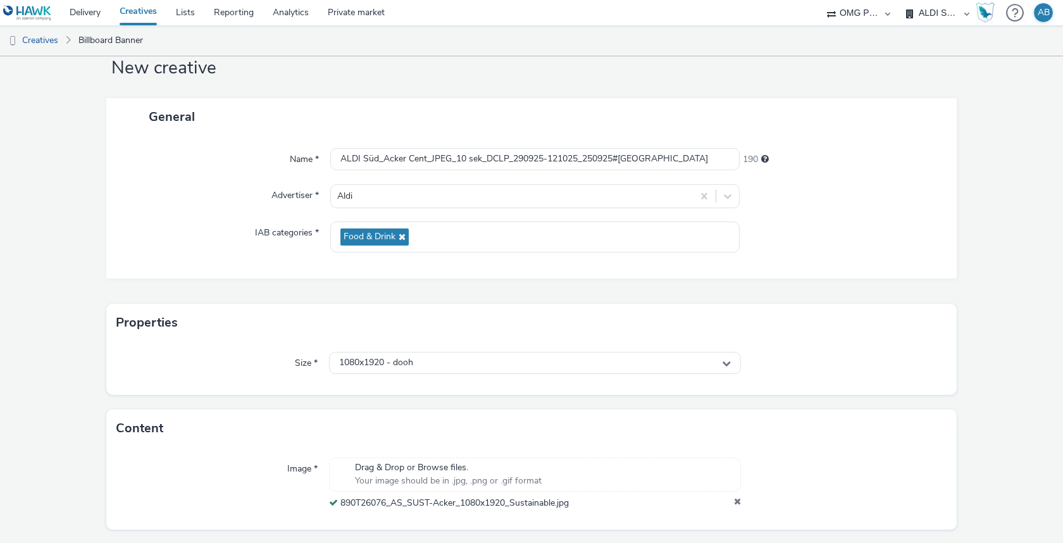
scroll to position [68, 0]
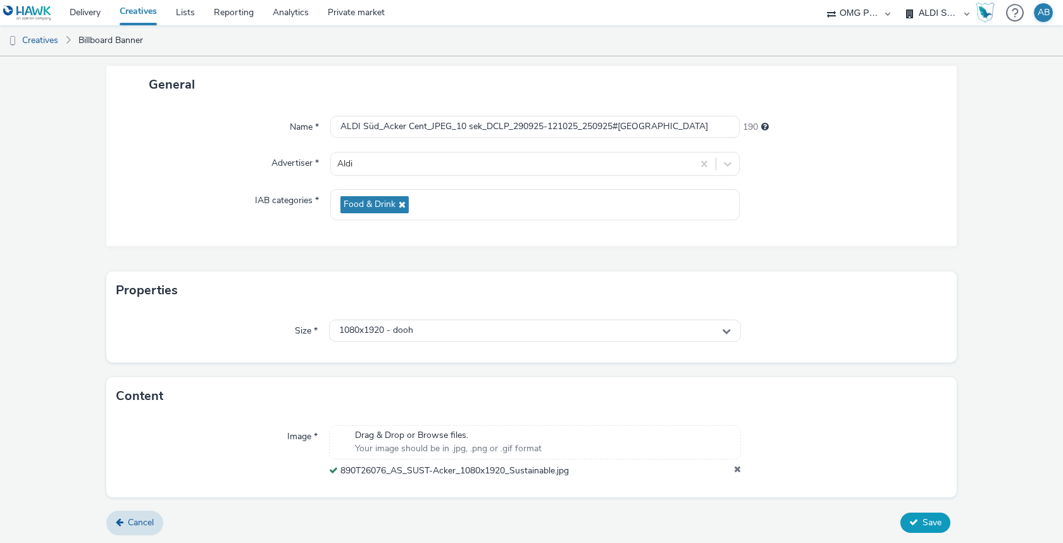
click at [924, 516] on span "Save" at bounding box center [931, 522] width 19 height 12
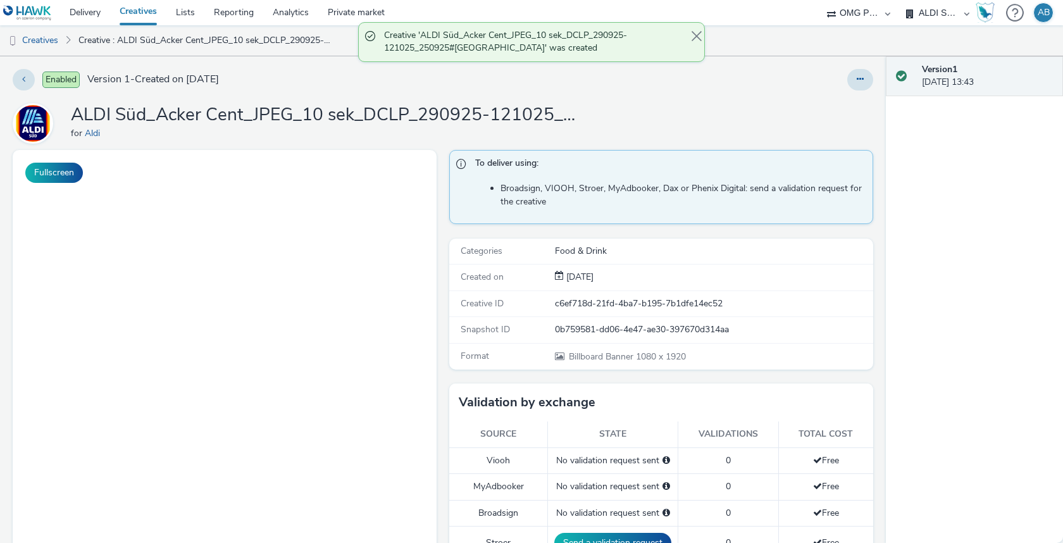
click at [695, 32] on span at bounding box center [694, 42] width 6 height 26
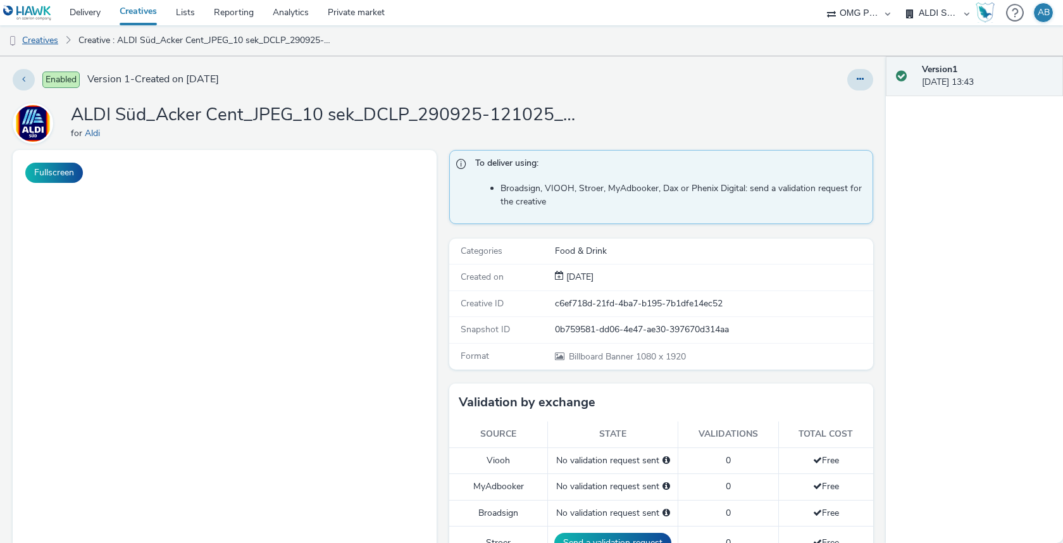
click at [35, 45] on link "Creatives" at bounding box center [32, 40] width 65 height 30
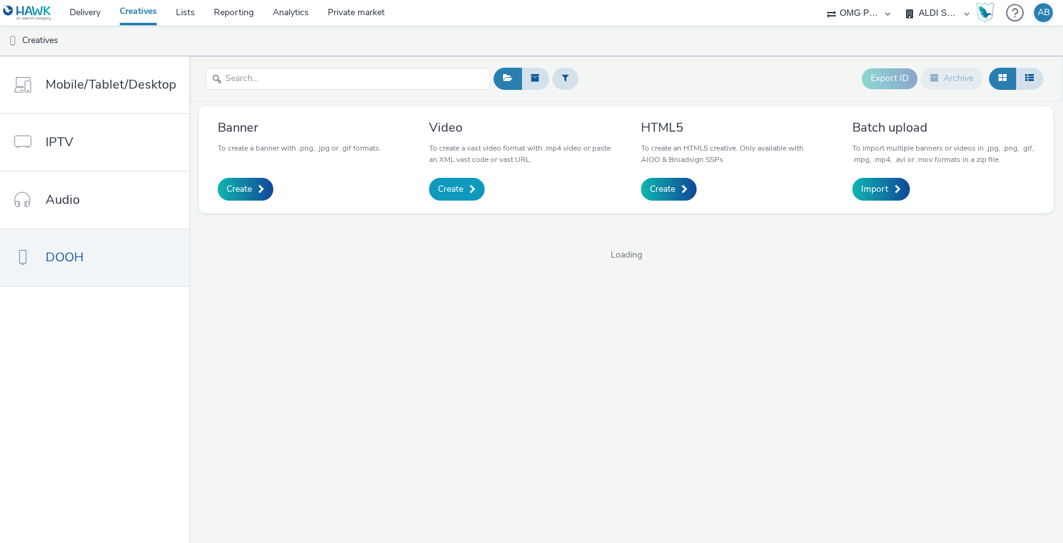
click at [457, 188] on span "Create" at bounding box center [450, 189] width 25 height 13
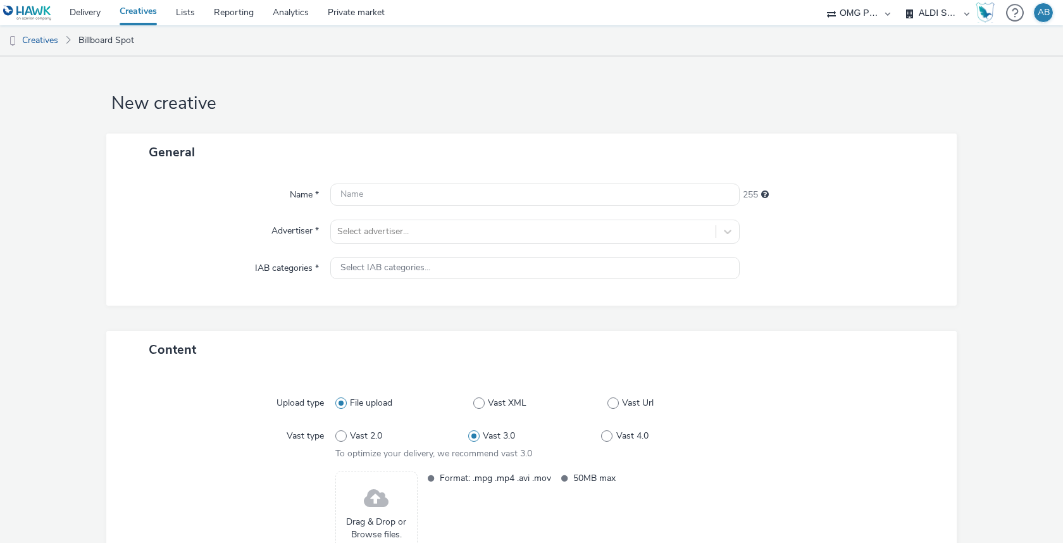
click at [401, 207] on div "Name * 255 Advertiser * Select advertiser... IAB categories * Select IAB catego…" at bounding box center [531, 238] width 850 height 135
click at [433, 192] on input "text" at bounding box center [534, 194] width 409 height 22
paste input "ALDI Süd_Acker Cent_MP4_10 sek_DCLP_290925-121025_250925"
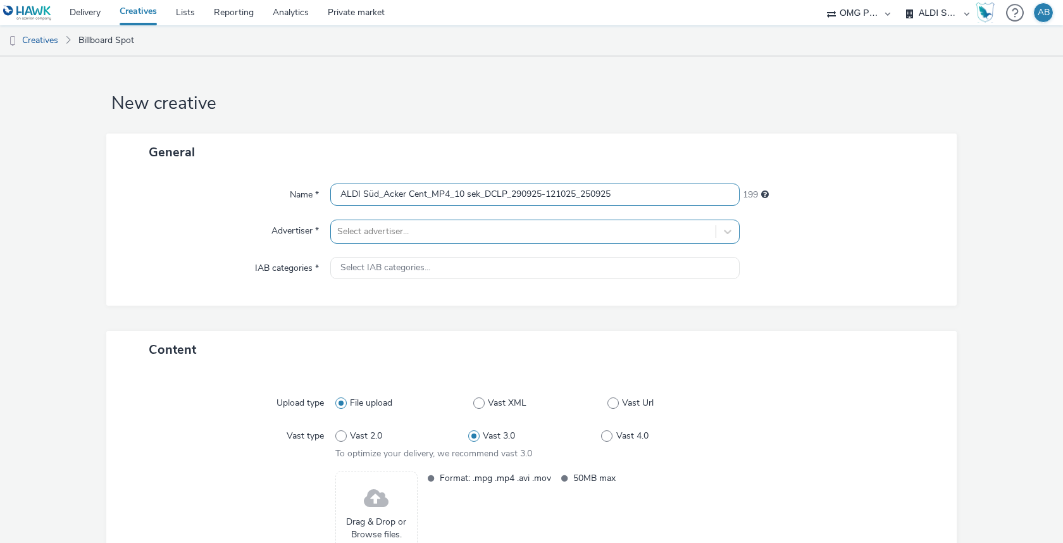
type input "ALDI Süd_Acker Cent_MP4_10 sek_DCLP_290925-121025_250925"
click at [471, 239] on div "Select advertiser..." at bounding box center [523, 231] width 385 height 20
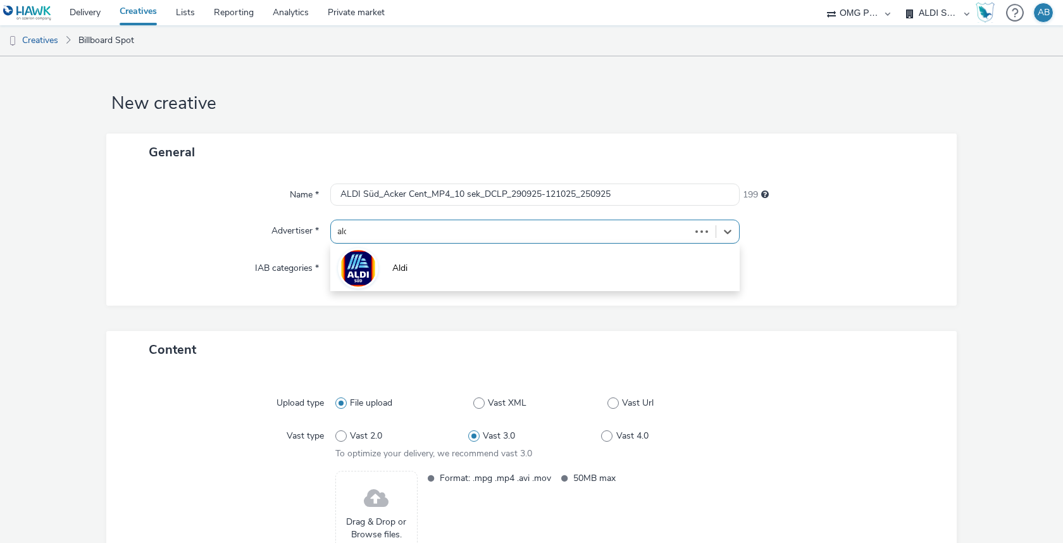
type input "aldi"
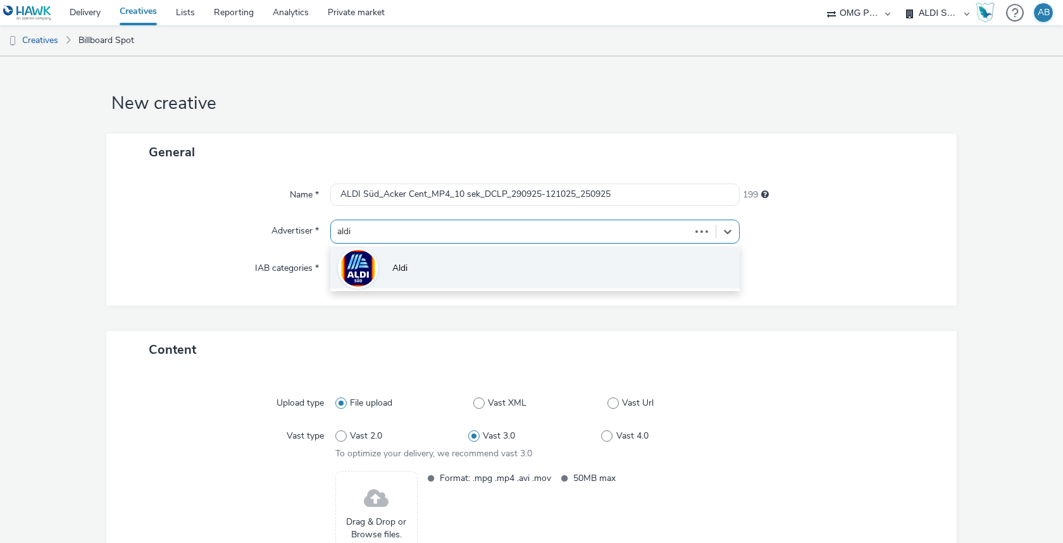
click at [522, 270] on li "Aldi" at bounding box center [534, 267] width 409 height 42
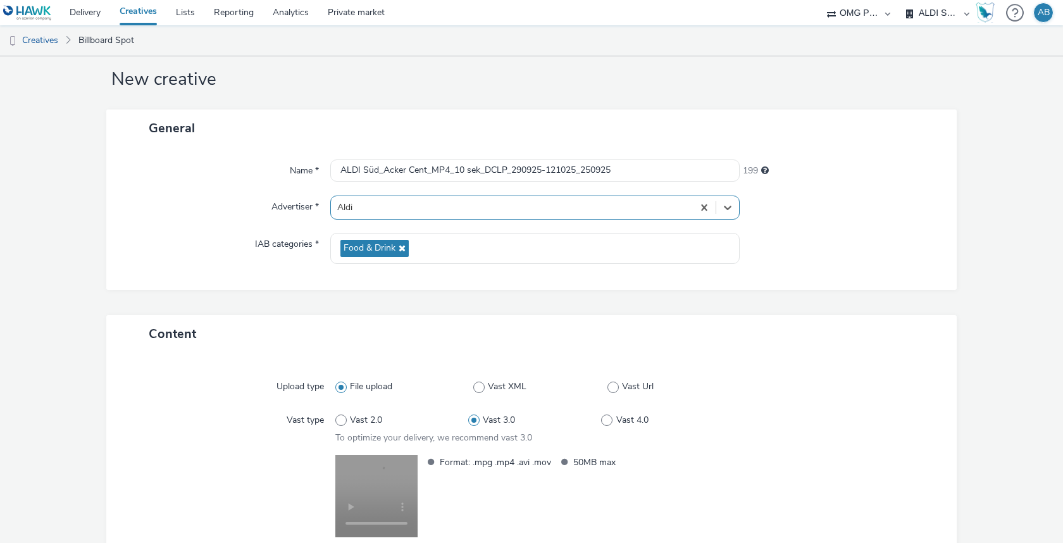
scroll to position [27, 0]
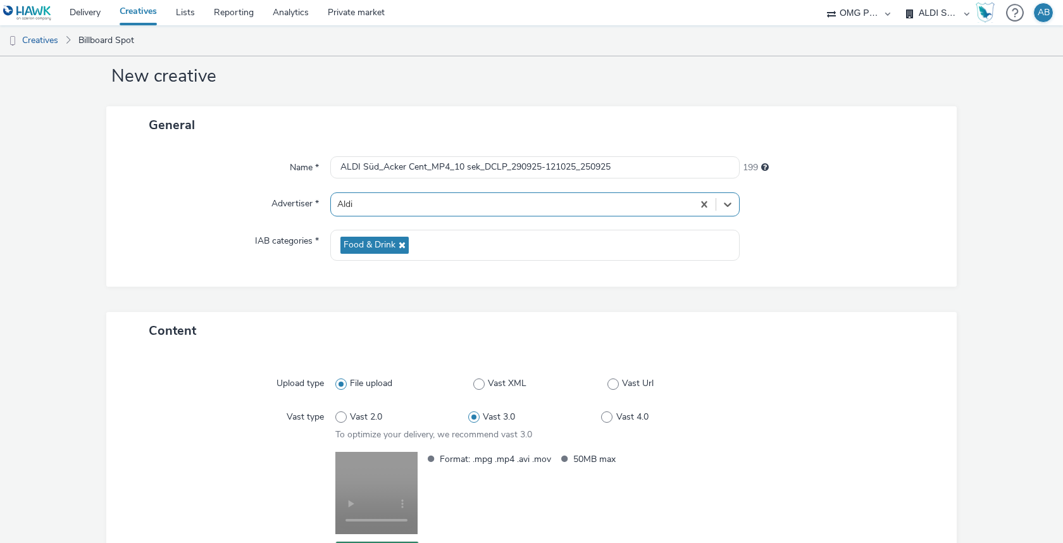
click at [538, 285] on div "Name * ALDI Süd_Acker Cent_MP4_10 sek_DCLP_290925-121025_250925 199 Advertiser …" at bounding box center [531, 215] width 850 height 143
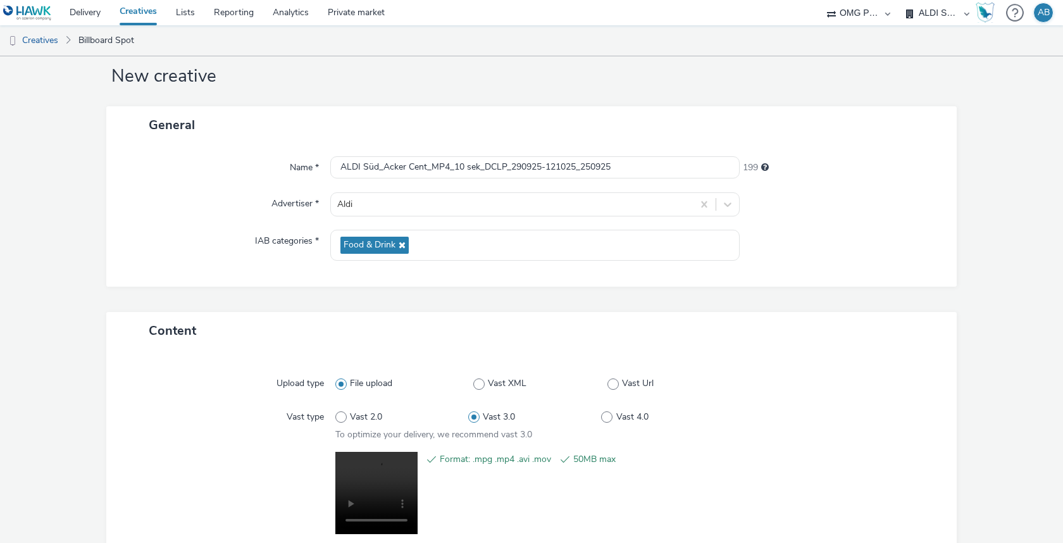
scroll to position [130, 0]
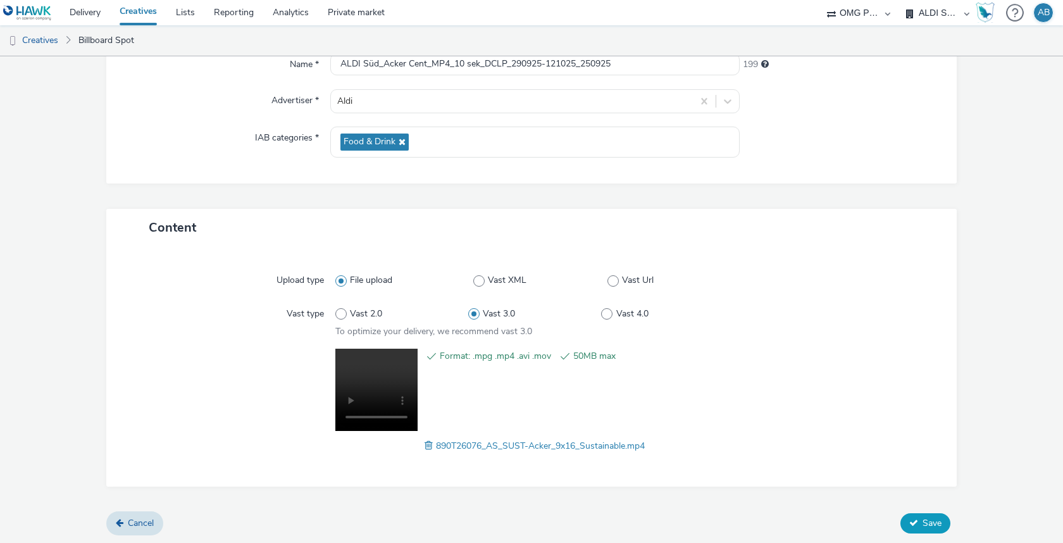
click at [928, 517] on span "Save" at bounding box center [931, 523] width 19 height 12
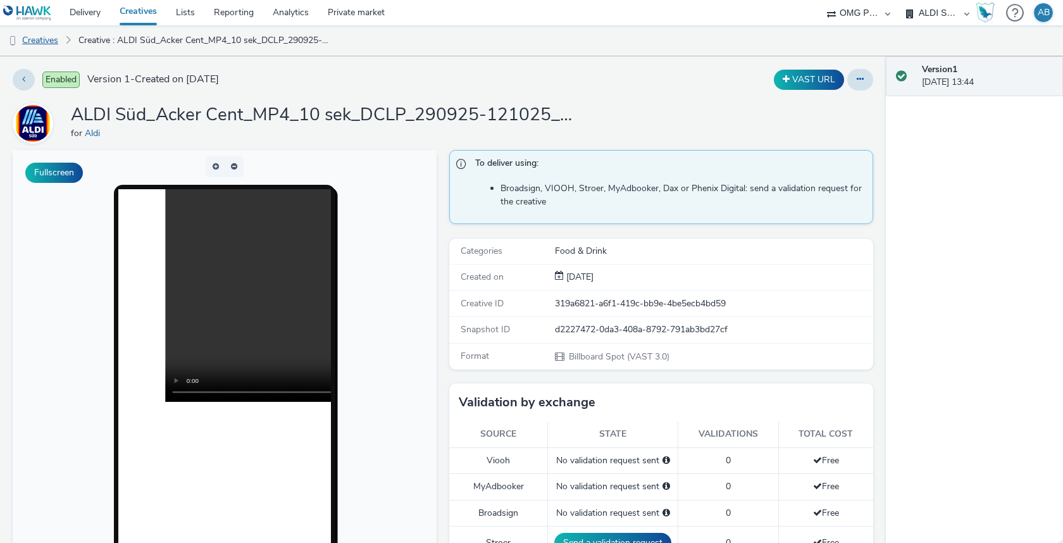
click at [40, 35] on link "Creatives" at bounding box center [32, 40] width 65 height 30
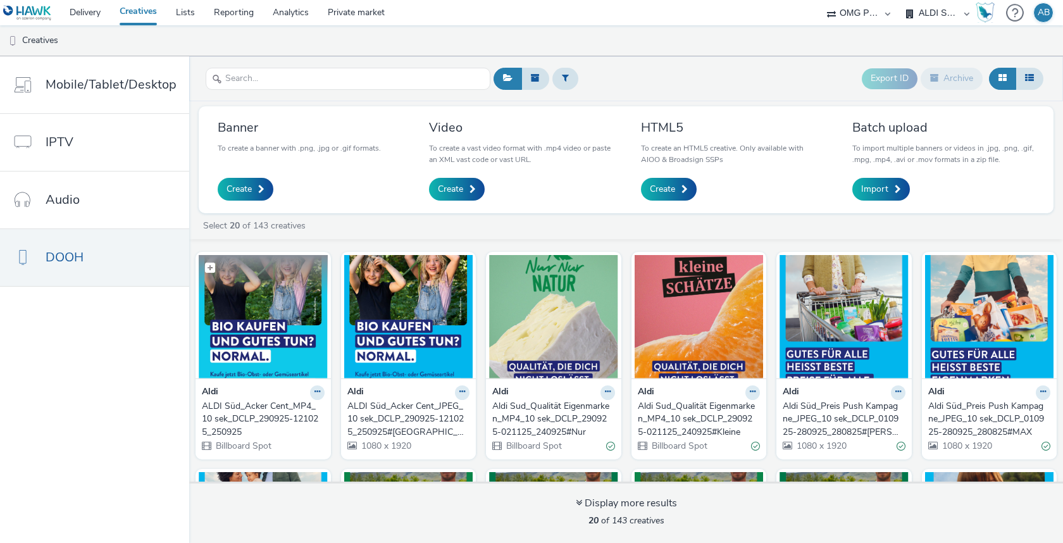
click at [271, 333] on img at bounding box center [263, 316] width 129 height 123
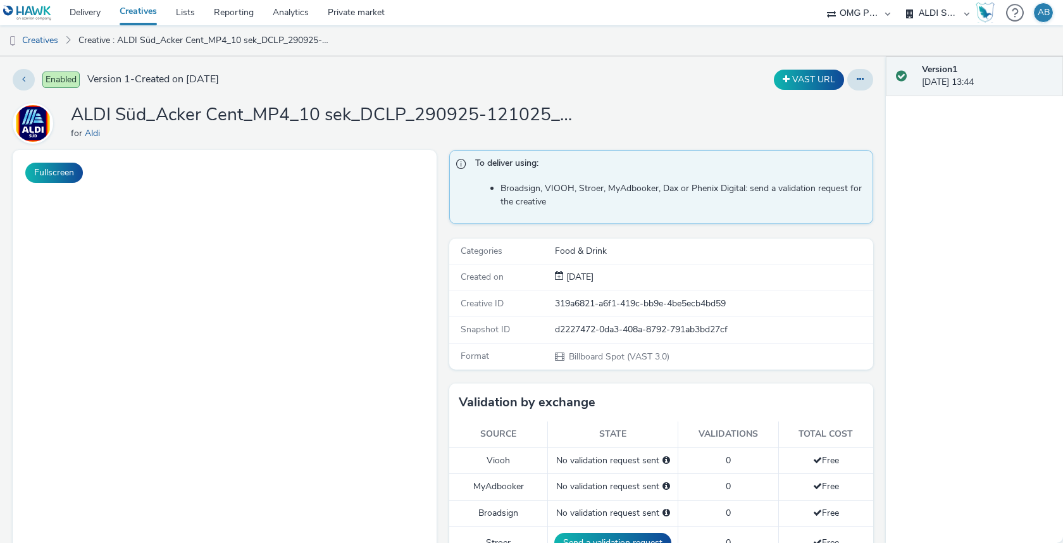
scroll to position [58, 0]
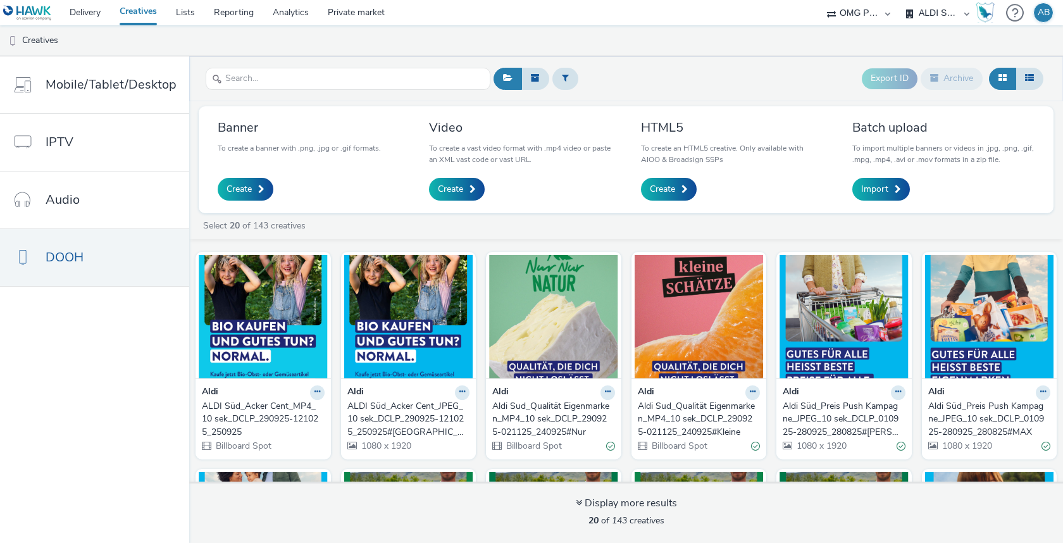
click at [275, 395] on div "Aldi" at bounding box center [263, 392] width 123 height 15
click at [251, 429] on div "ALDI Süd_Acker Cent_MP4_10 sek_DCLP_290925-121025_250925" at bounding box center [261, 419] width 118 height 39
click at [390, 411] on div "ALDI Süd_Acker Cent_JPEG_10 sek_DCLP_290925-121025_250925#[GEOGRAPHIC_DATA]" at bounding box center [406, 419] width 118 height 39
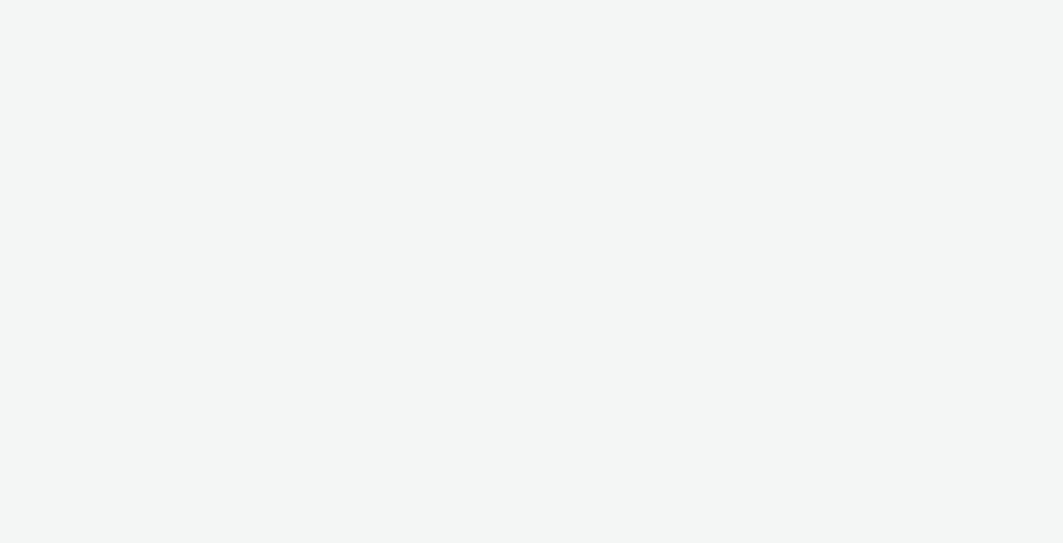
select select "6a9f09a4-7b7b-40b3-8e71-12b2a2313ff3"
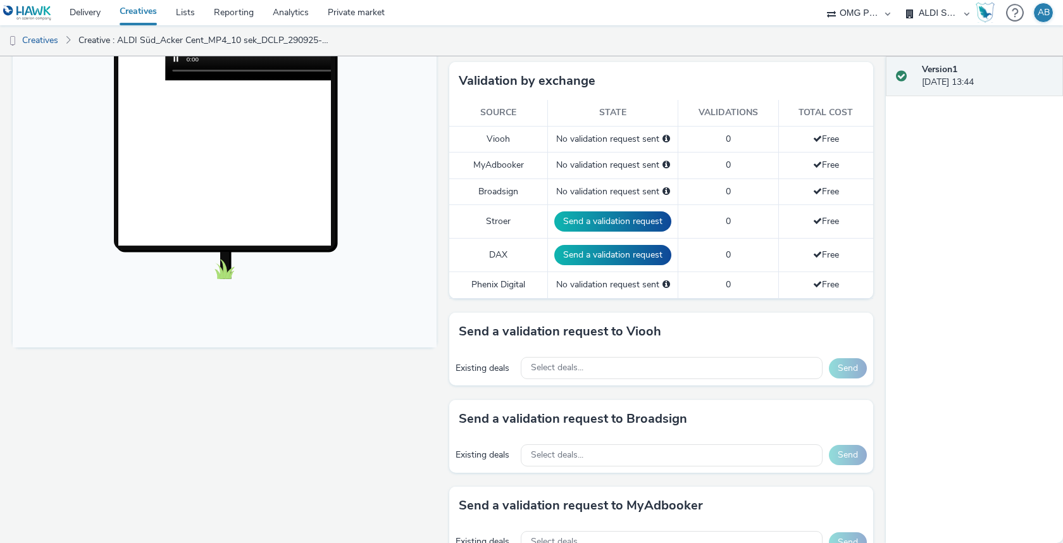
scroll to position [315, 0]
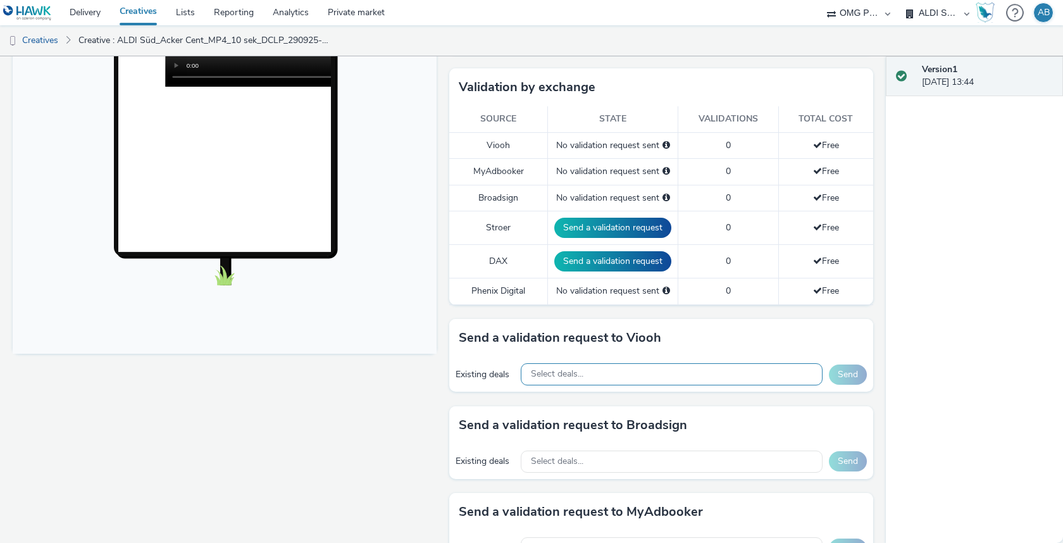
click at [596, 364] on div "Select deals..." at bounding box center [672, 374] width 302 height 22
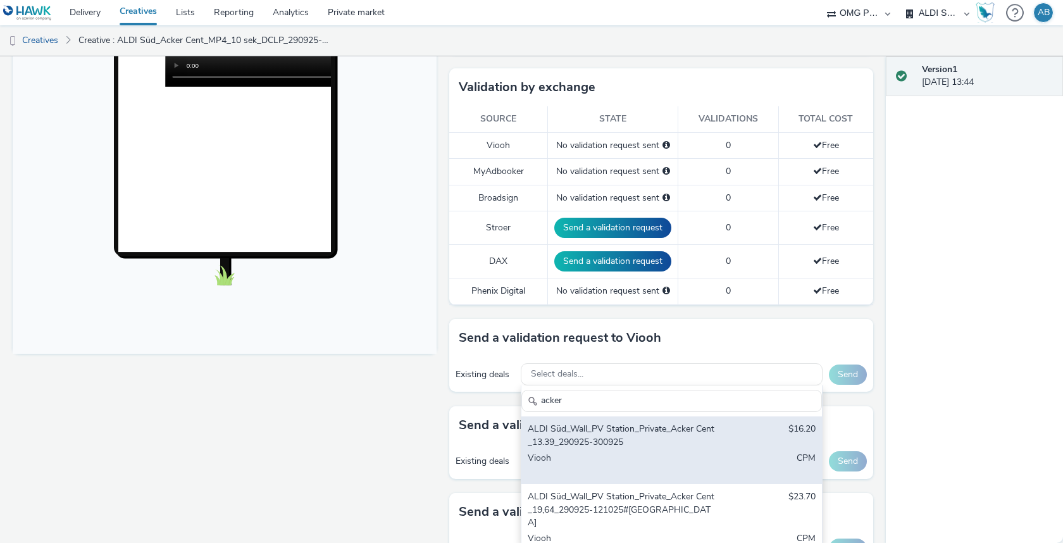
scroll to position [0, 0]
type input "acker"
click at [659, 443] on div "ALDI Süd_Wall_PV Station_Private_Acker Cent_13.39_290925-300925 $16.20 Viooh CPM" at bounding box center [671, 450] width 300 height 68
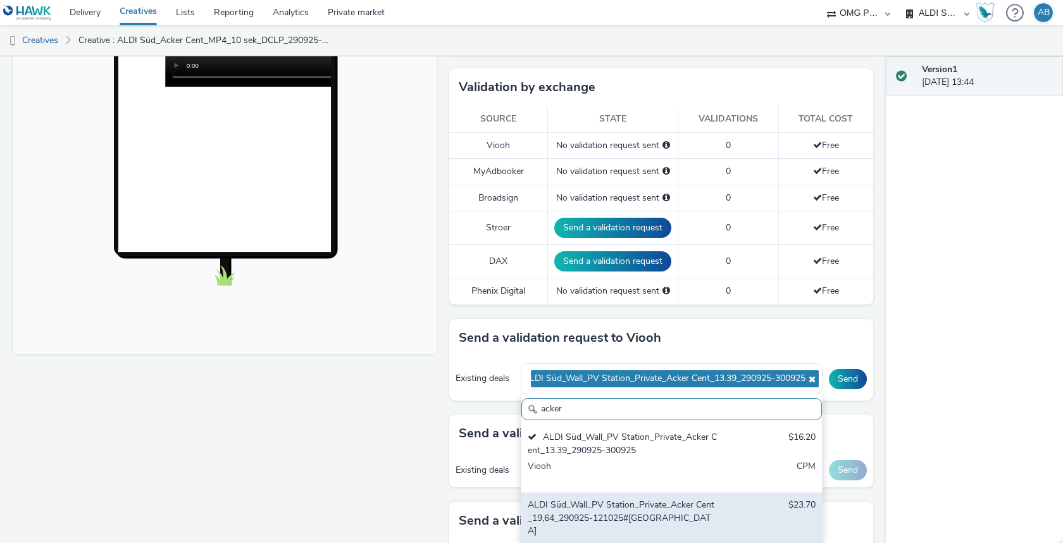
click at [626, 505] on div "ALDI Süd_Wall_PV Station_Private_Acker Cent_19,64_290925-121025#[GEOGRAPHIC_DAT…" at bounding box center [622, 517] width 190 height 39
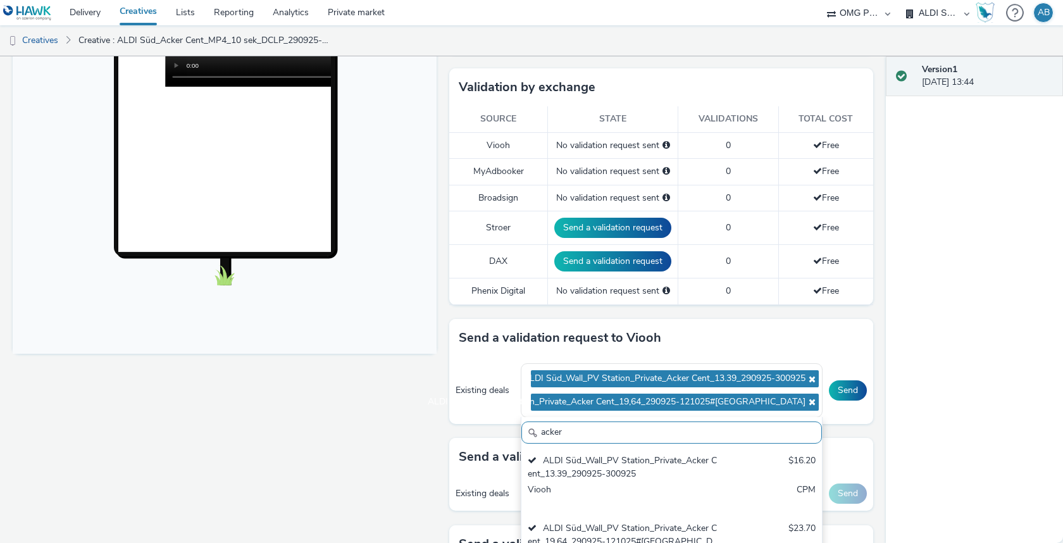
click at [397, 400] on div "Fullscreen" at bounding box center [228, 397] width 430 height 1125
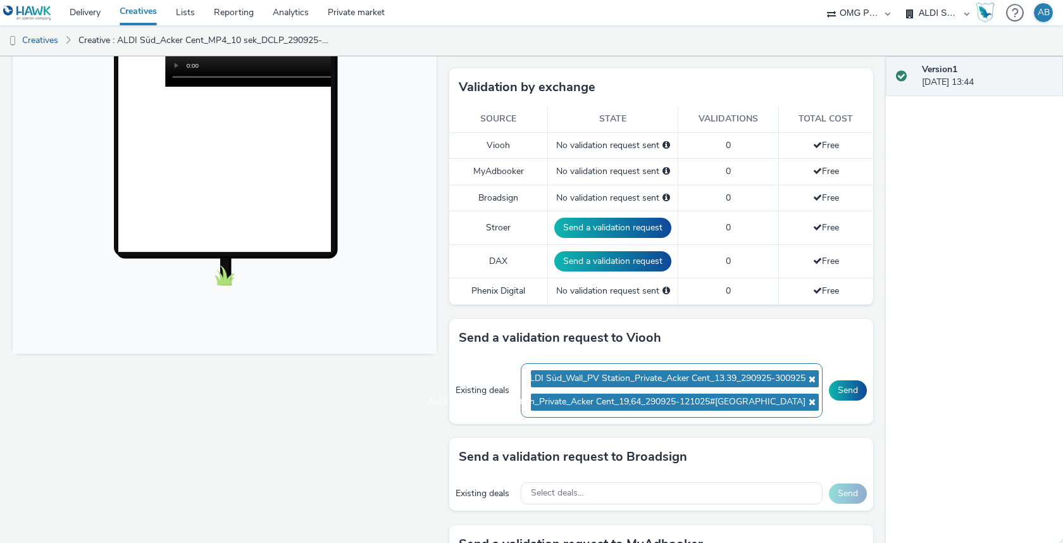
click at [810, 374] on icon at bounding box center [810, 378] width 10 height 9
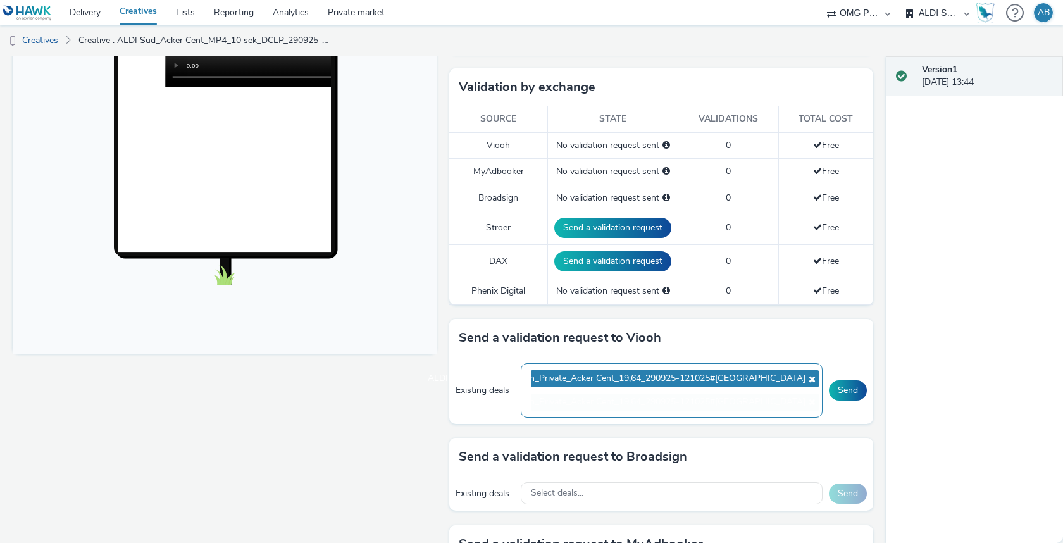
click at [810, 374] on icon at bounding box center [810, 378] width 10 height 9
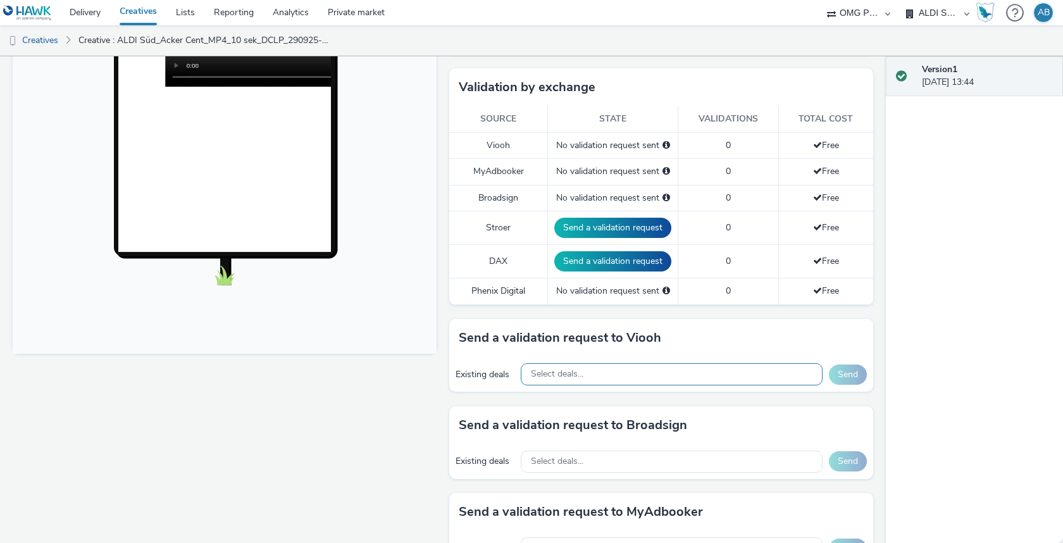
click at [636, 365] on div "Select deals..." at bounding box center [672, 374] width 302 height 22
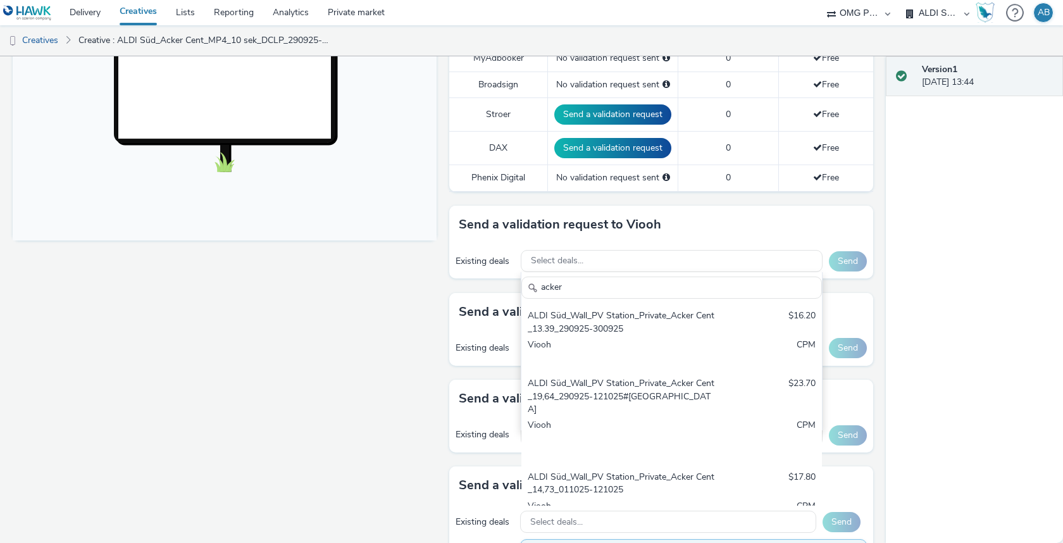
scroll to position [460, 0]
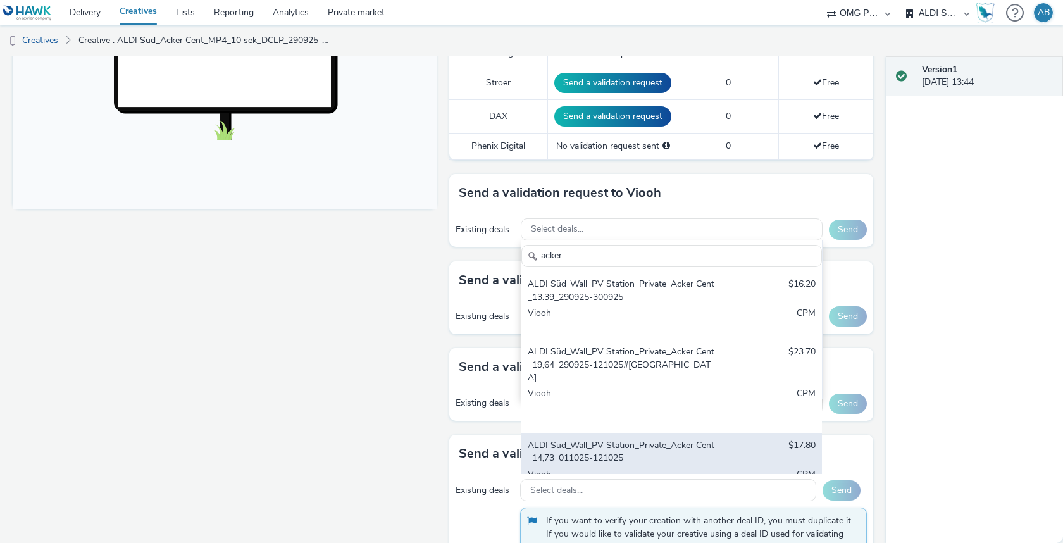
type input "acker"
click at [667, 439] on div "ALDI Süd_Wall_PV Station_Private_Acker Cent_14,73_011025-121025" at bounding box center [622, 452] width 190 height 26
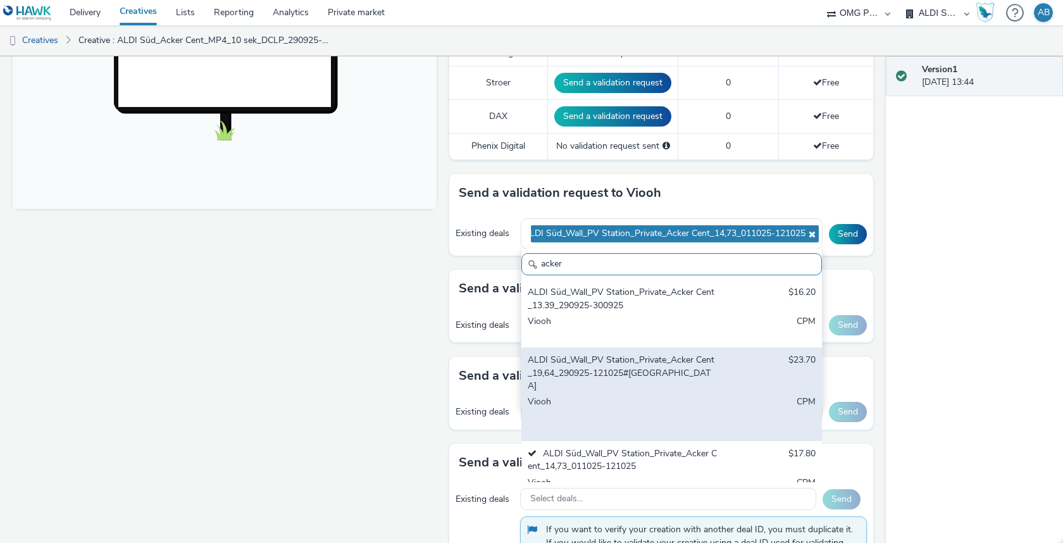
click at [667, 395] on div "Viooh" at bounding box center [622, 414] width 190 height 39
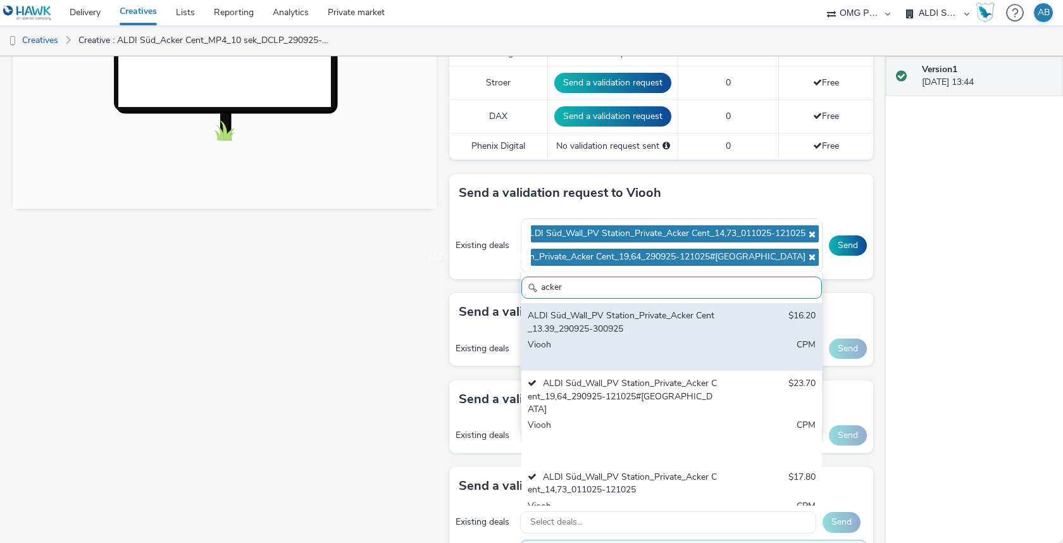
click at [667, 338] on div "Viooh" at bounding box center [622, 351] width 190 height 26
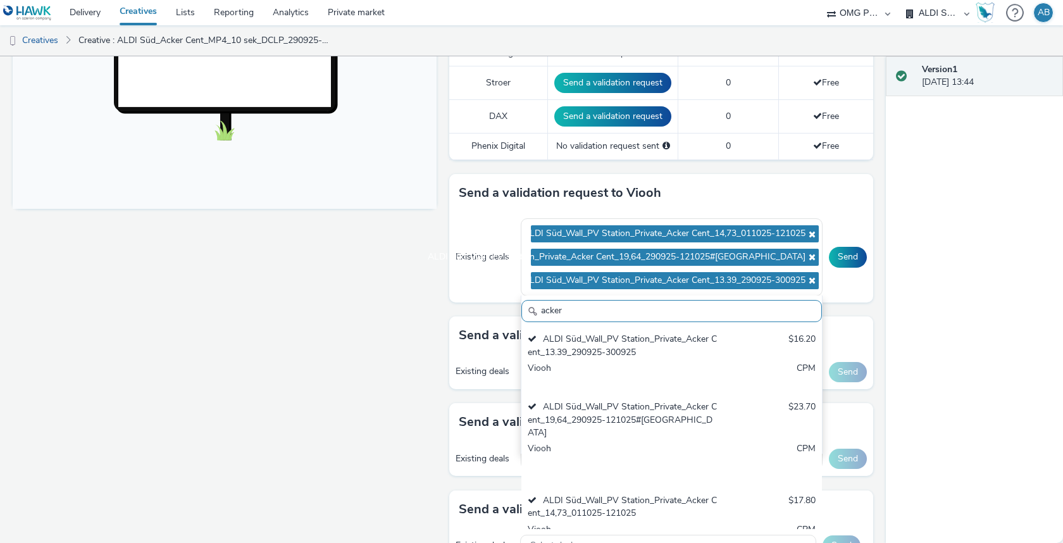
click at [906, 299] on div "Version 1 26 September 2025, 13:44" at bounding box center [973, 299] width 177 height 486
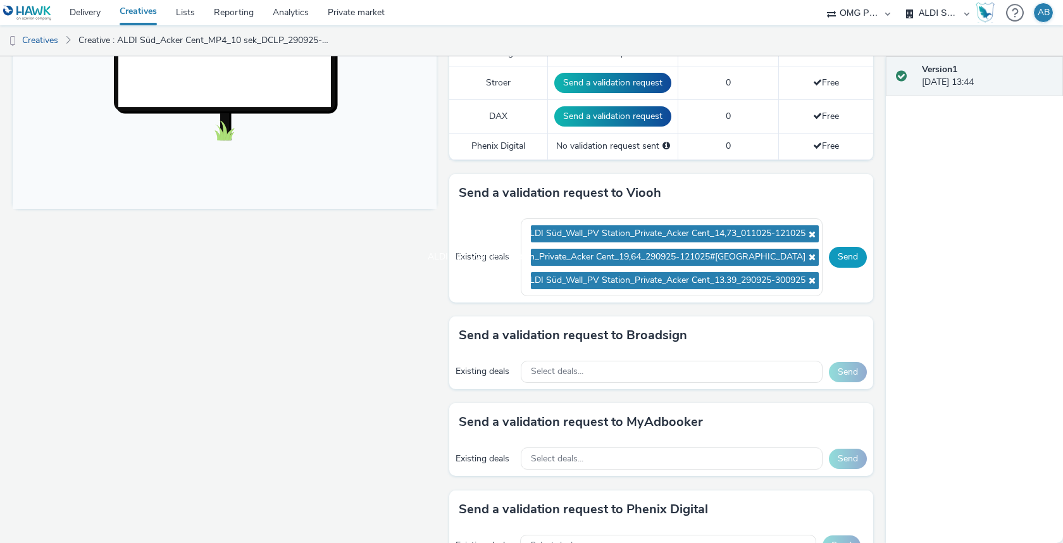
click at [839, 251] on button "Send" at bounding box center [848, 257] width 38 height 20
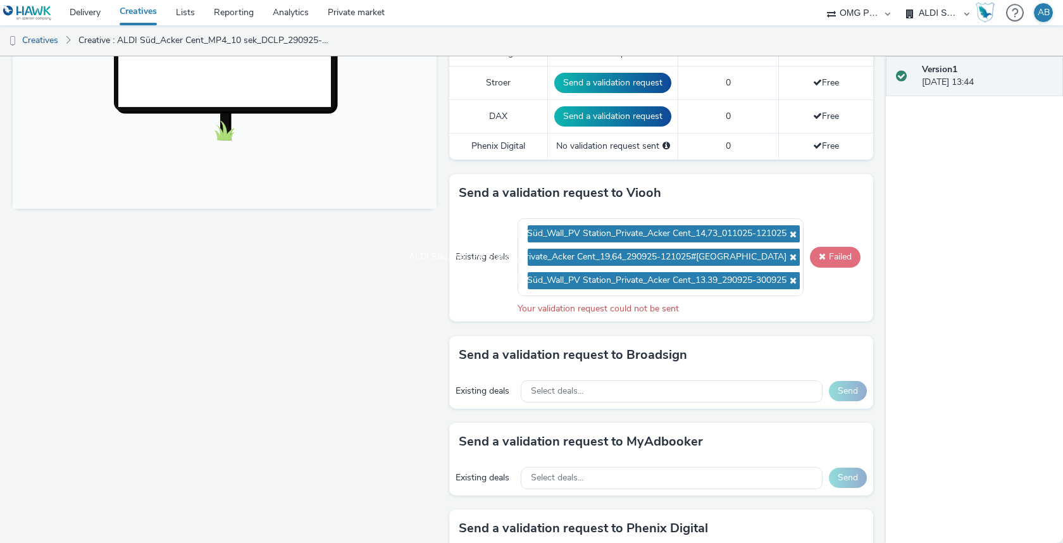
click at [840, 247] on button "Failed" at bounding box center [835, 257] width 51 height 20
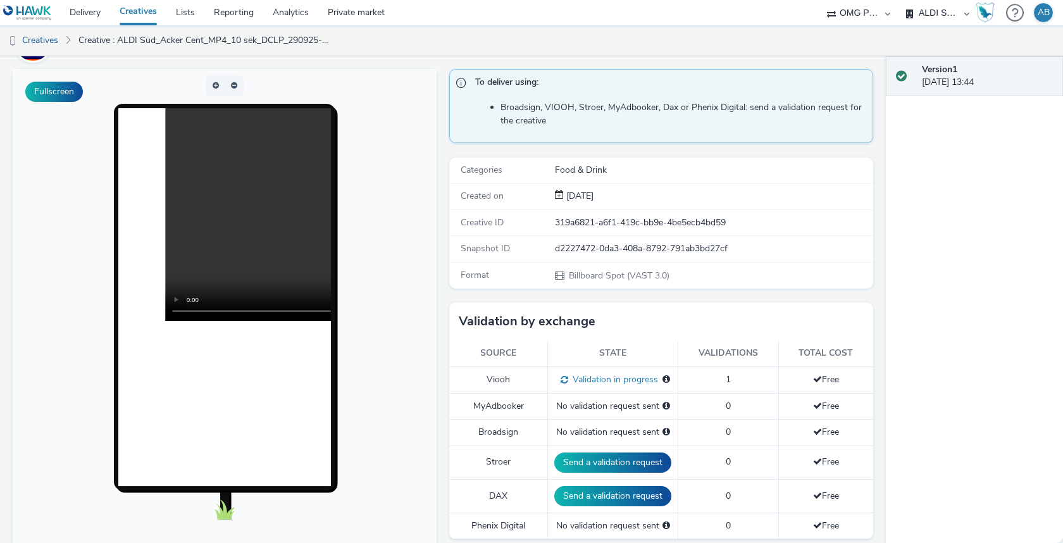
scroll to position [0, 0]
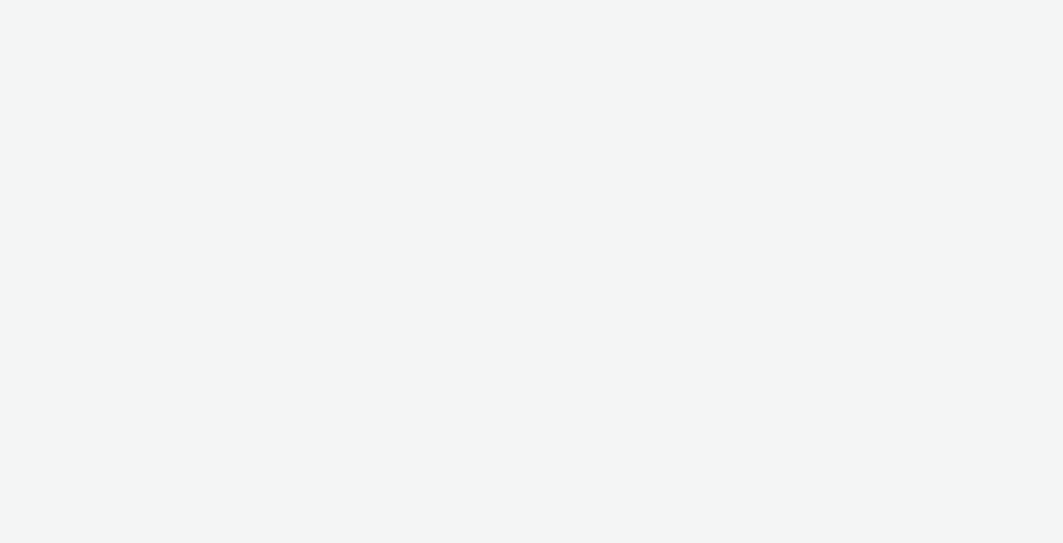
select select "6a9f09a4-7b7b-40b3-8e71-12b2a2313ff3"
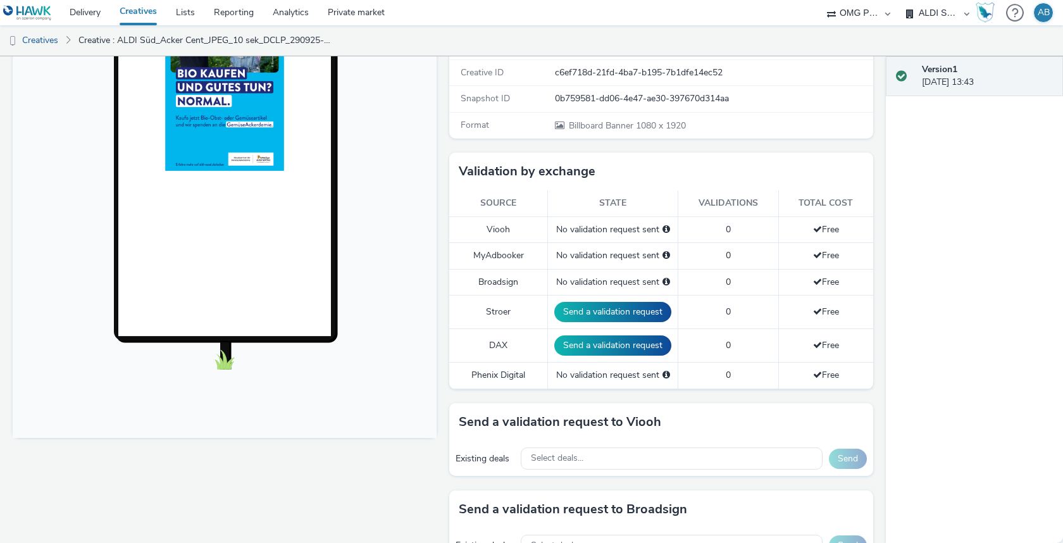
scroll to position [288, 0]
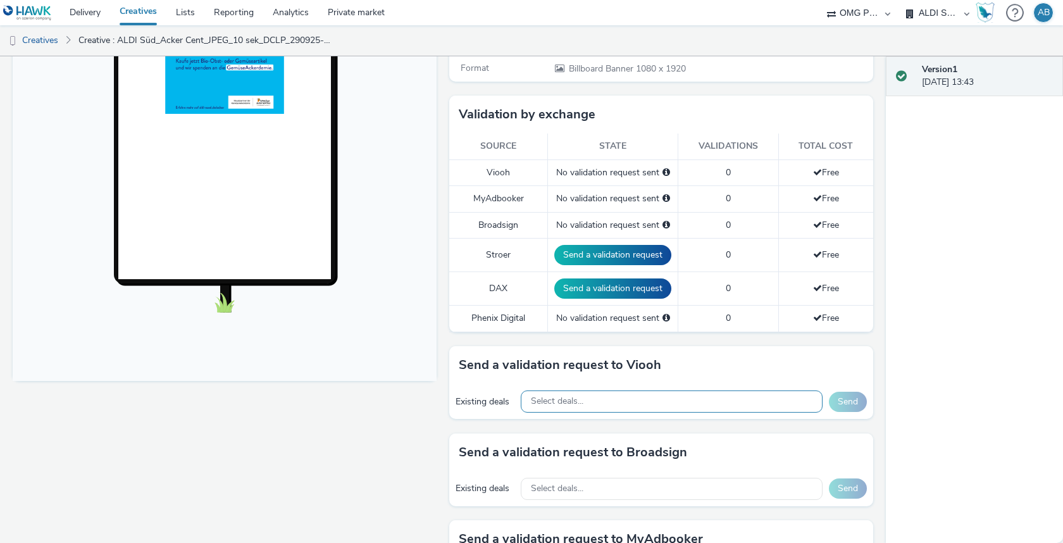
click at [663, 394] on div "Select deals..." at bounding box center [672, 401] width 302 height 22
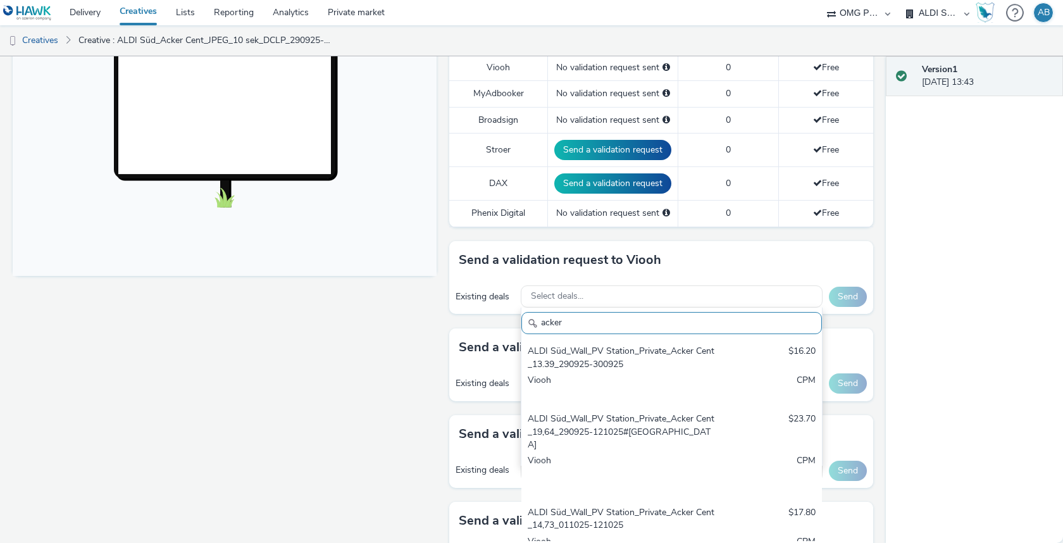
scroll to position [473, 0]
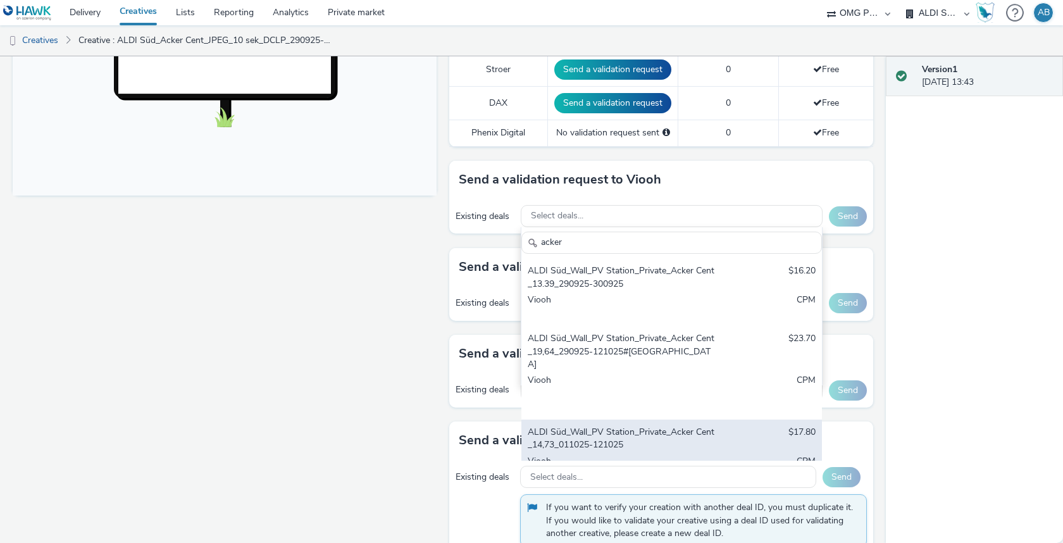
type input "acker"
click at [663, 455] on div "Viooh" at bounding box center [622, 468] width 190 height 26
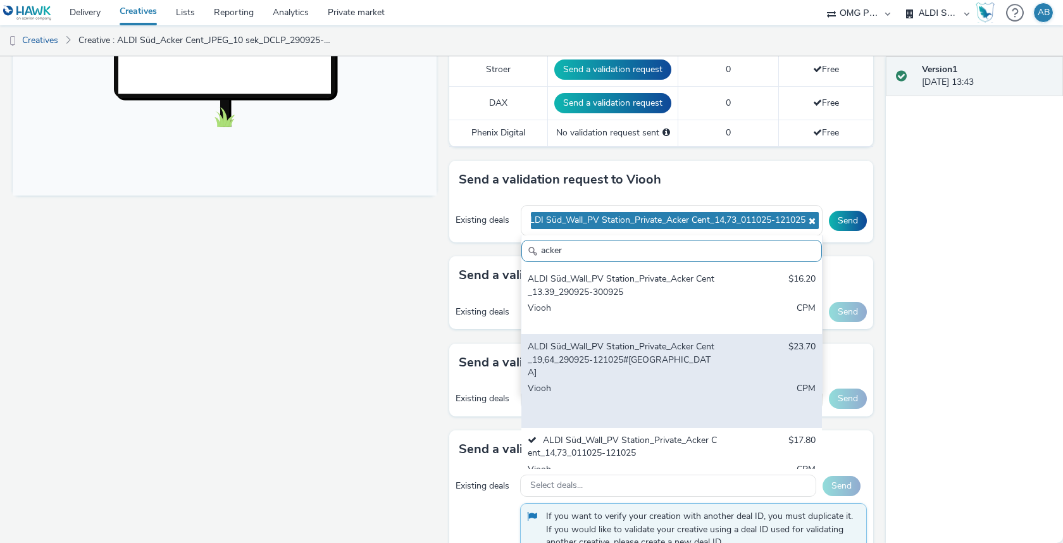
click at [674, 354] on div "ALDI Süd_Wall_PV Station_Private_Acker Cent_19,64_290925-121025#München" at bounding box center [622, 359] width 190 height 39
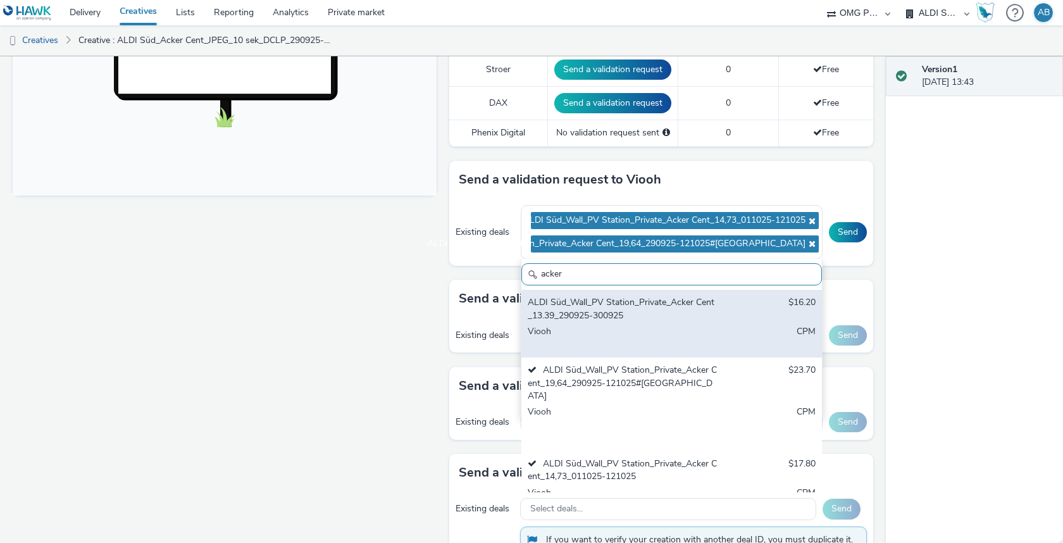
click at [675, 305] on div "ALDI Süd_Wall_PV Station_Private_Acker Cent_13.39_290925-300925" at bounding box center [622, 309] width 190 height 26
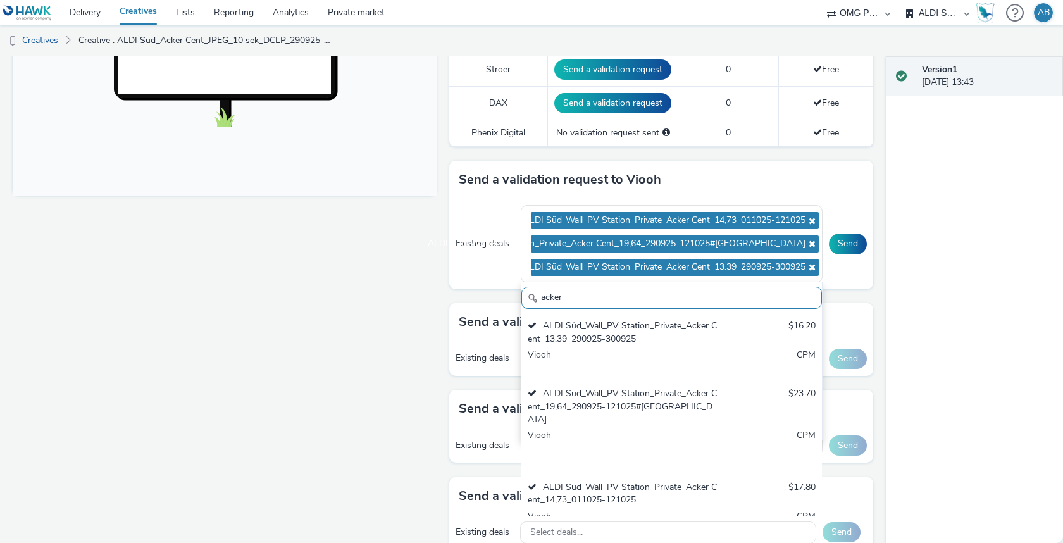
click at [854, 305] on div "Send a validation request to Broadsign" at bounding box center [661, 322] width 424 height 38
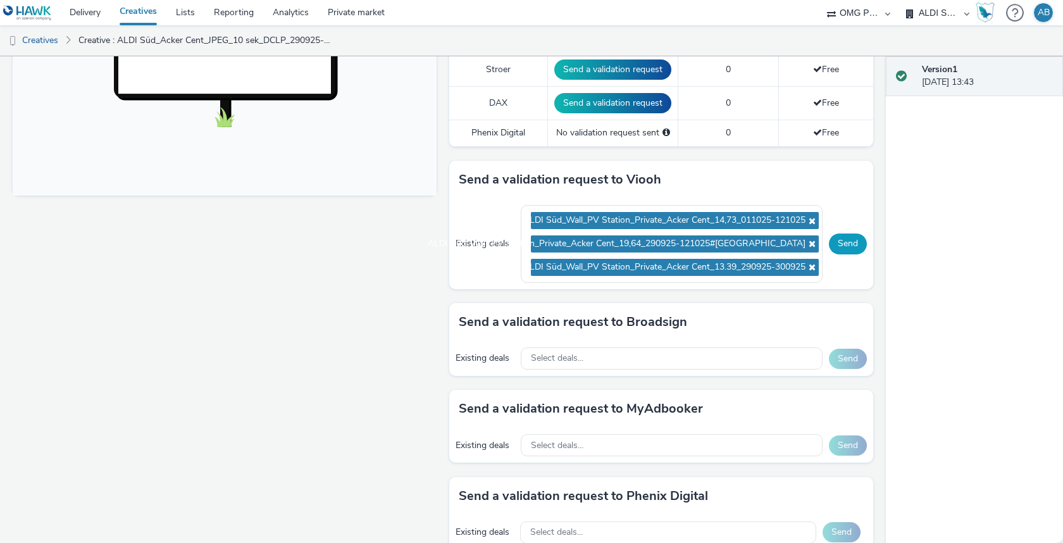
click at [849, 242] on button "Send" at bounding box center [848, 243] width 38 height 20
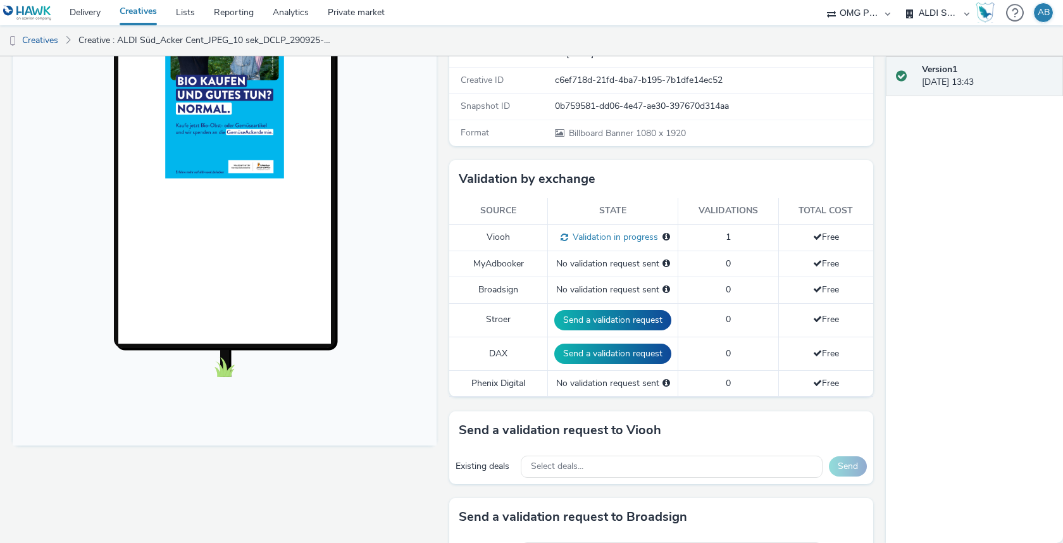
scroll to position [0, 0]
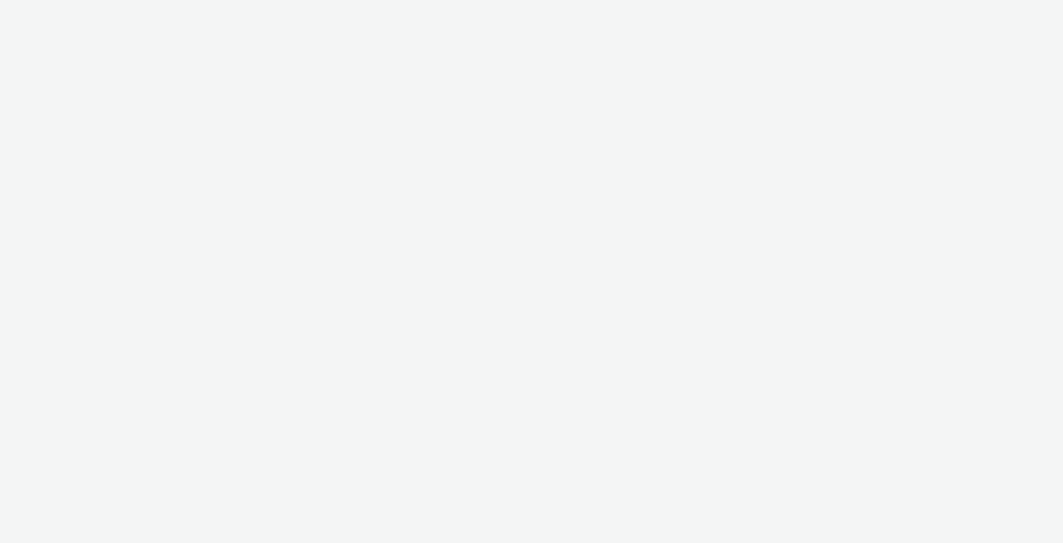
select select "6a9f09a4-7b7b-40b3-8e71-12b2a2313ff3"
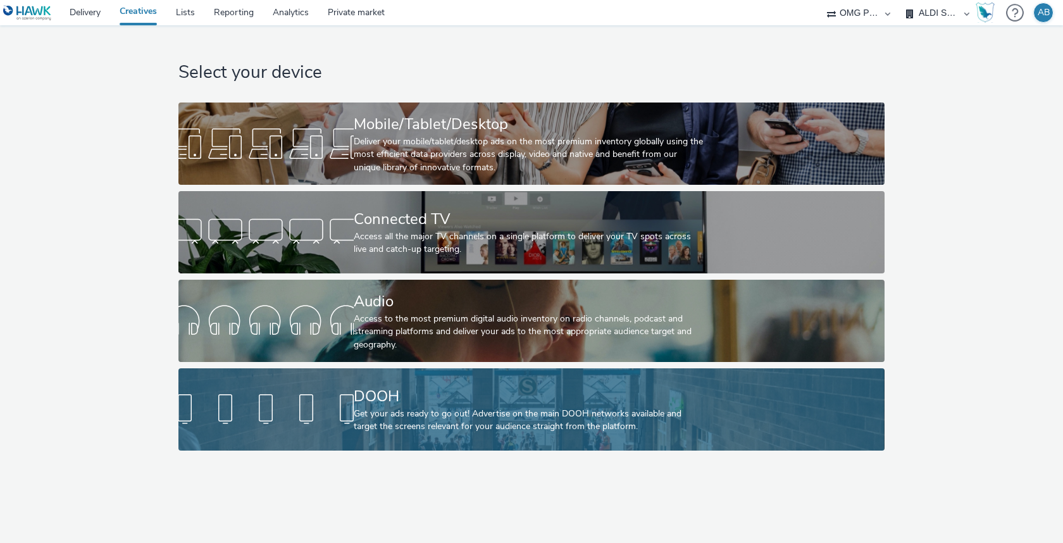
click at [534, 412] on div "Get your ads ready to go out! Advertise on the main DOOH networks available and…" at bounding box center [529, 420] width 350 height 26
